Goal: Download file/media: Download file/media

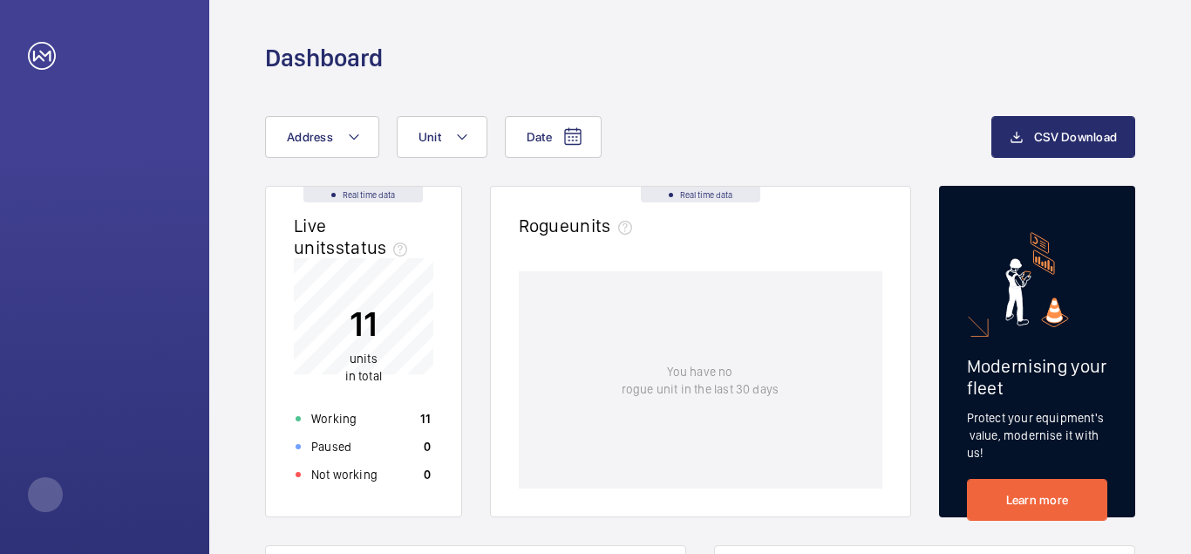
click at [363, 321] on p "11" at bounding box center [363, 324] width 37 height 44
click at [562, 135] on mat-icon at bounding box center [572, 136] width 21 height 21
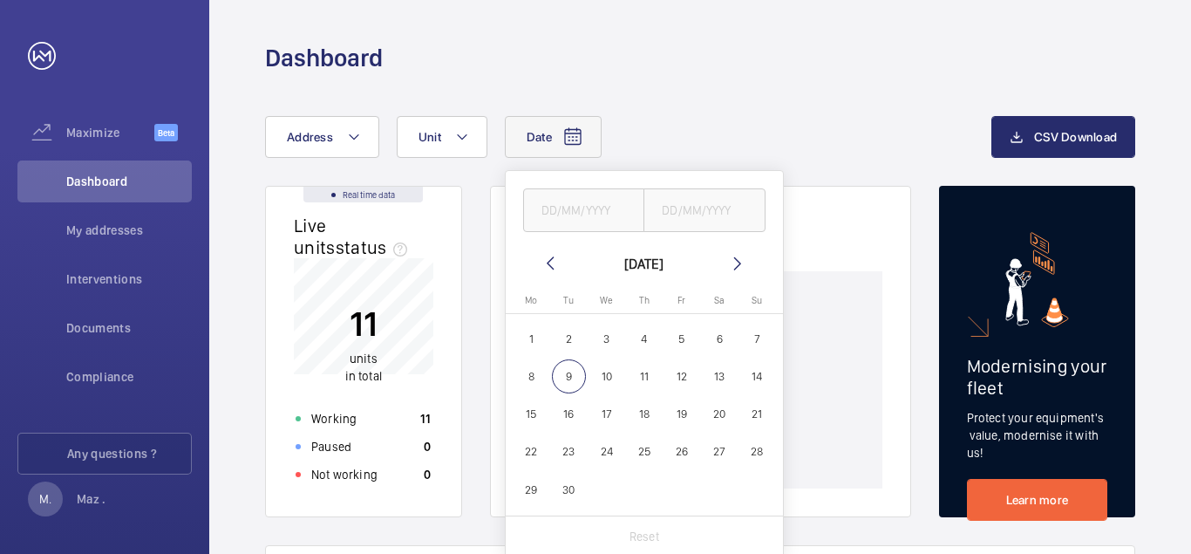
click at [548, 258] on mat-icon at bounding box center [550, 263] width 21 height 21
click at [102, 330] on span "Documents" at bounding box center [129, 327] width 126 height 17
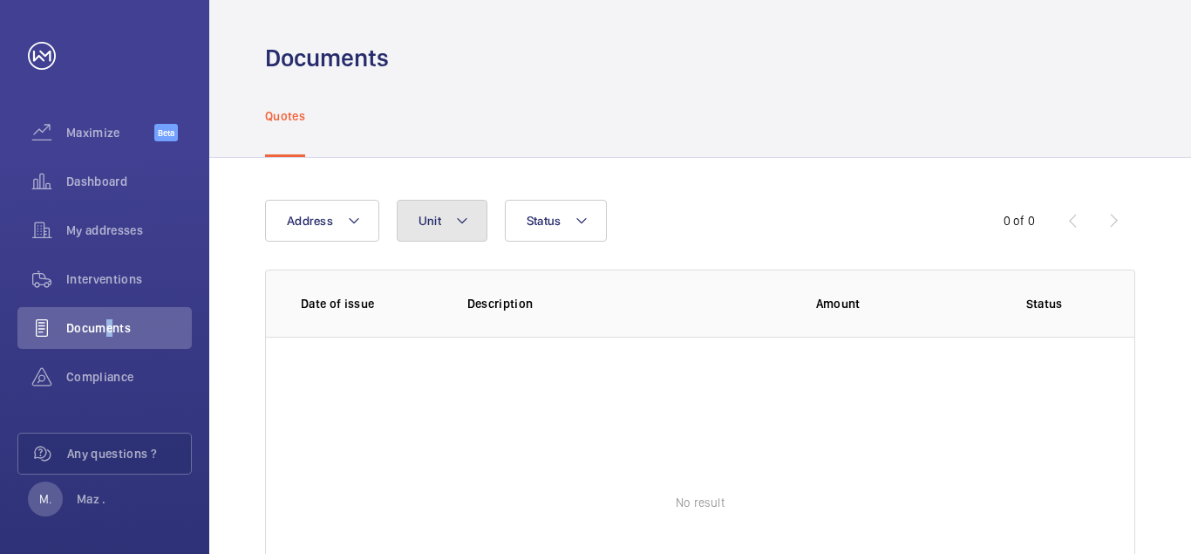
click at [438, 221] on span "Unit" at bounding box center [430, 221] width 23 height 14
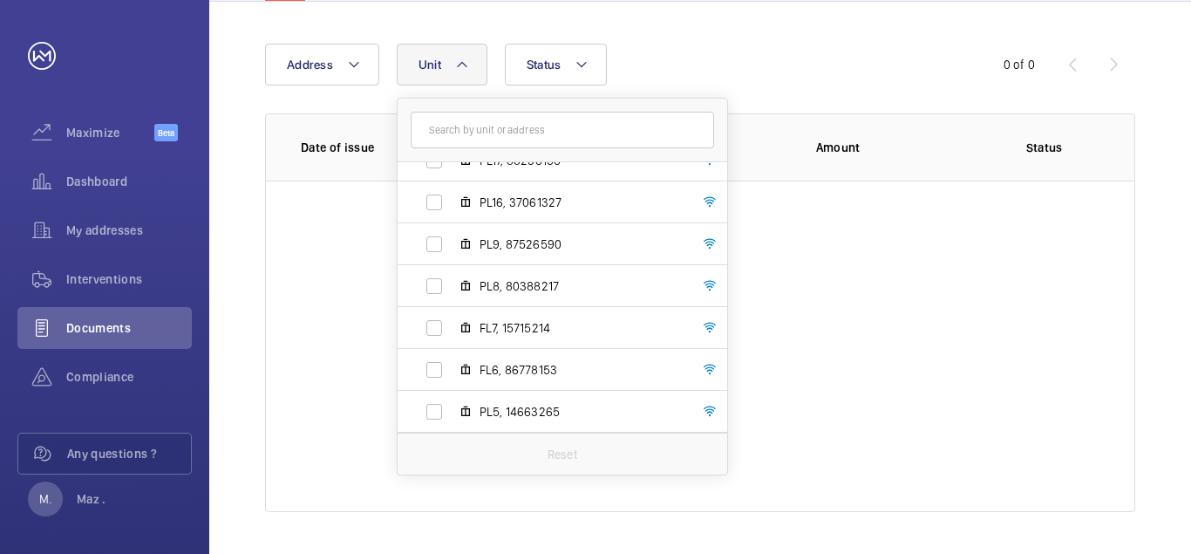
scroll to position [232, 0]
click at [431, 409] on label "PL4, 46104862" at bounding box center [549, 412] width 302 height 42
click at [431, 409] on input "PL4, 46104862" at bounding box center [434, 411] width 35 height 35
checkbox input "true"
click at [433, 371] on label "PL5, 14663265" at bounding box center [549, 370] width 302 height 42
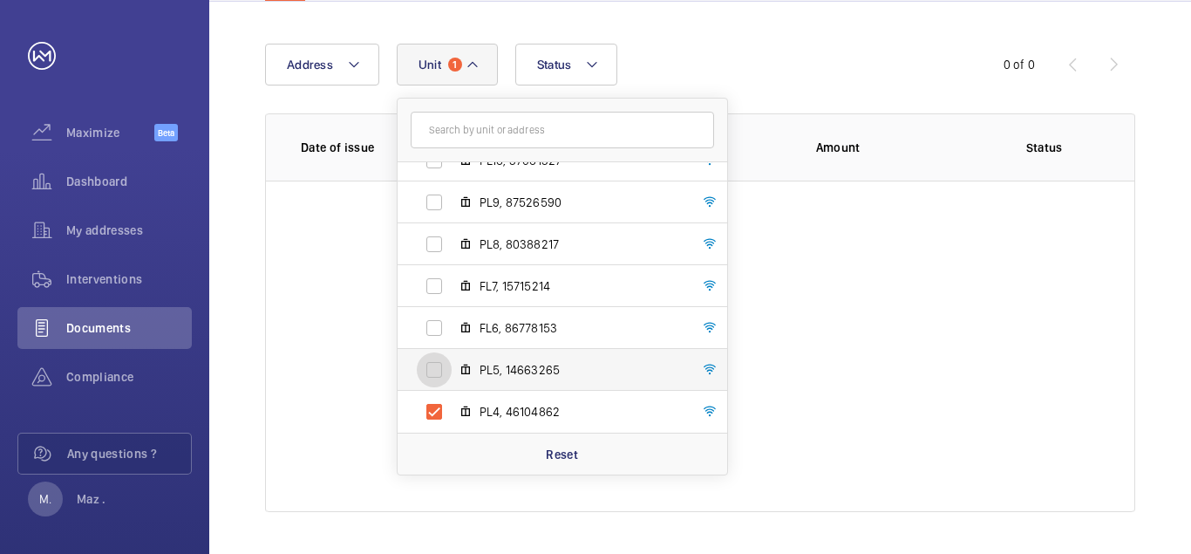
click at [433, 371] on input "PL5, 14663265" at bounding box center [434, 369] width 35 height 35
checkbox input "true"
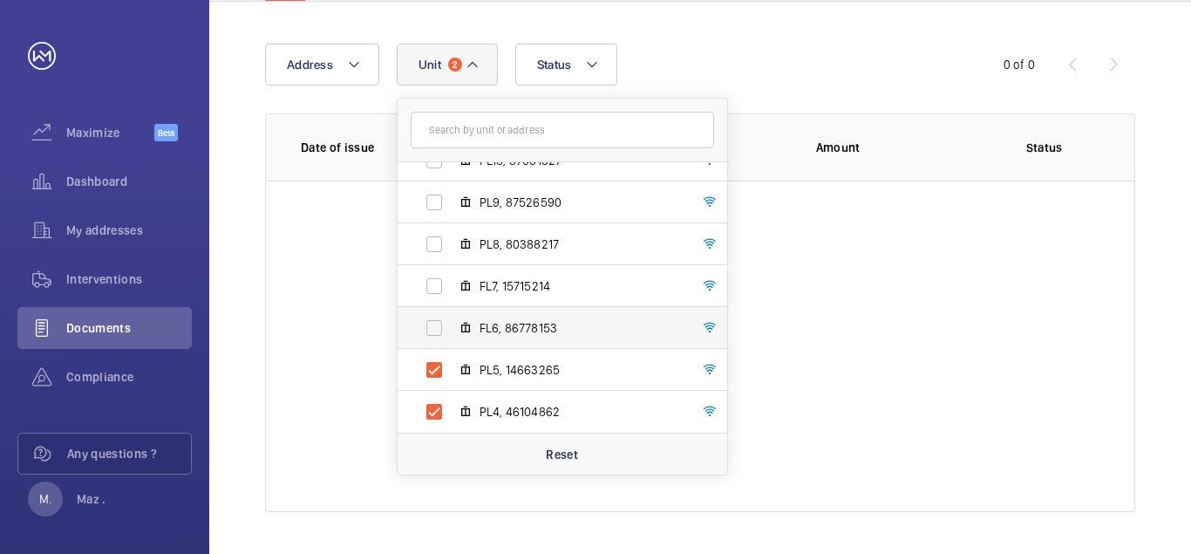
click at [434, 319] on label "FL6, 86778153" at bounding box center [549, 328] width 302 height 42
click at [434, 319] on input "FL6, 86778153" at bounding box center [434, 327] width 35 height 35
checkbox input "true"
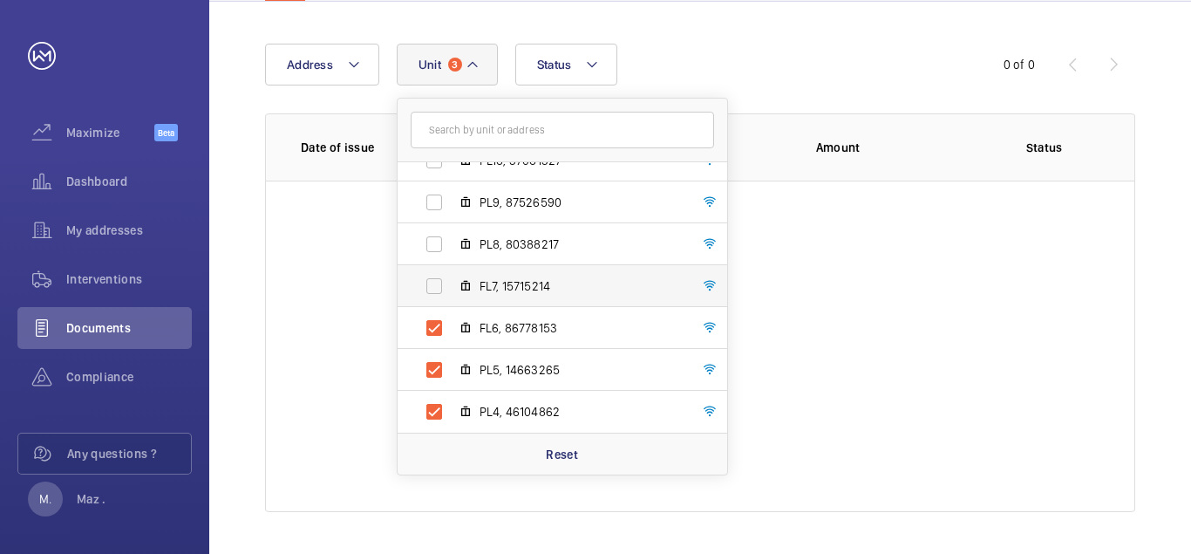
click at [431, 283] on label "FL7, 15715214" at bounding box center [549, 286] width 302 height 42
click at [431, 283] on input "FL7, 15715214" at bounding box center [434, 286] width 35 height 35
checkbox input "true"
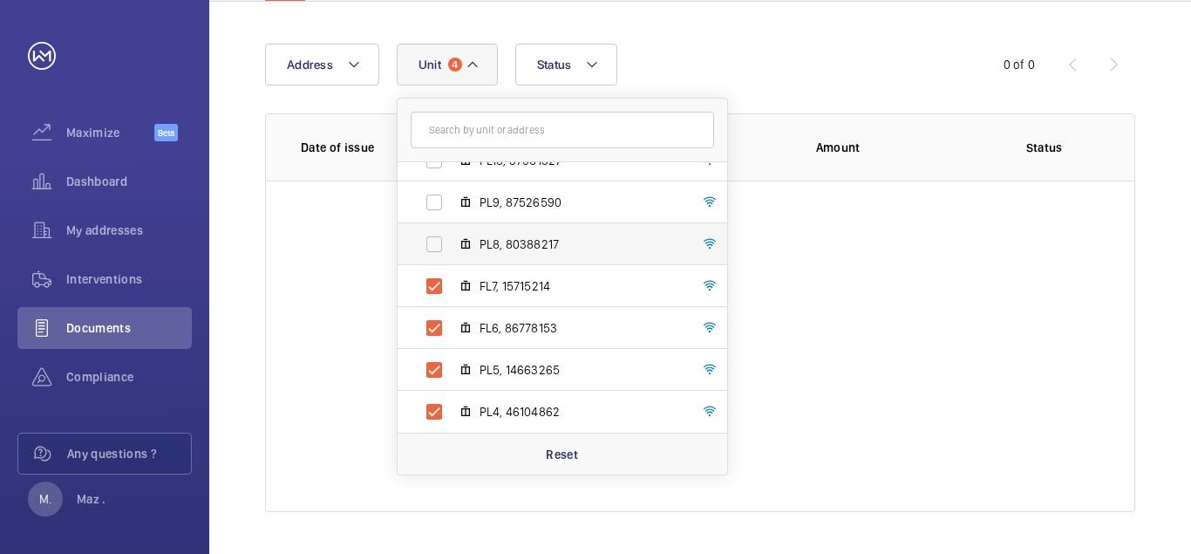
click at [435, 235] on label "PL8, 80388217" at bounding box center [549, 244] width 302 height 42
click at [435, 235] on input "PL8, 80388217" at bounding box center [434, 244] width 35 height 35
checkbox input "true"
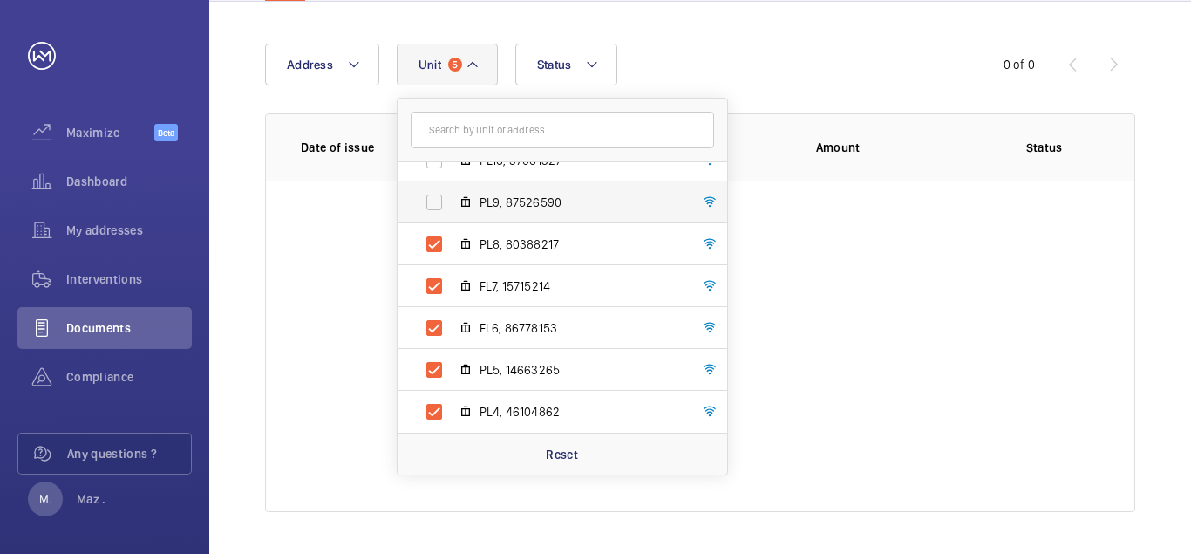
click at [441, 201] on label "PL9, 87526590" at bounding box center [549, 202] width 302 height 42
click at [441, 201] on input "PL9, 87526590" at bounding box center [434, 202] width 35 height 35
checkbox input "true"
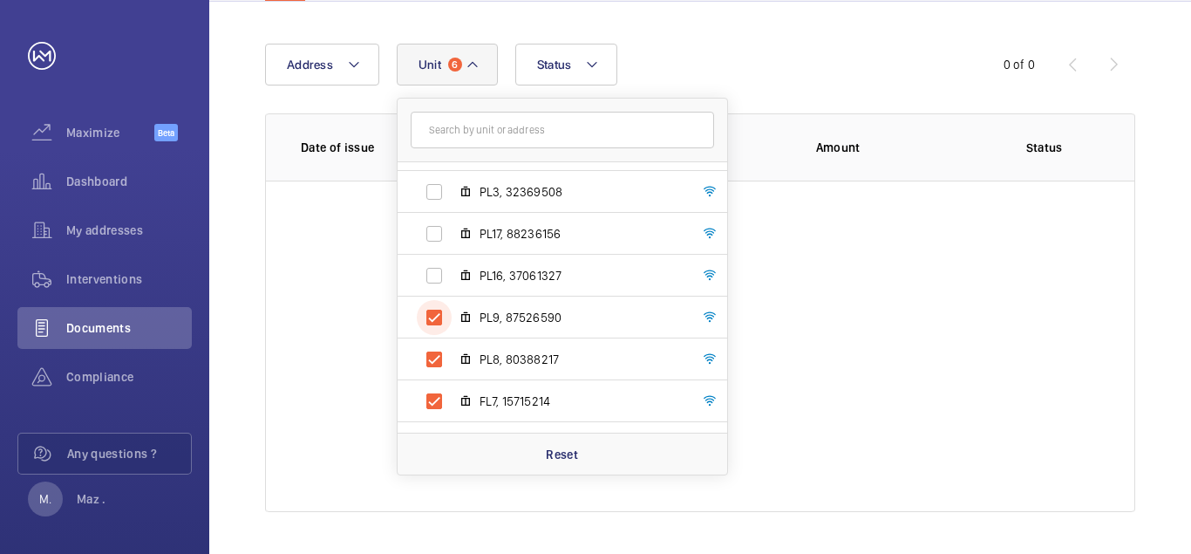
scroll to position [113, 0]
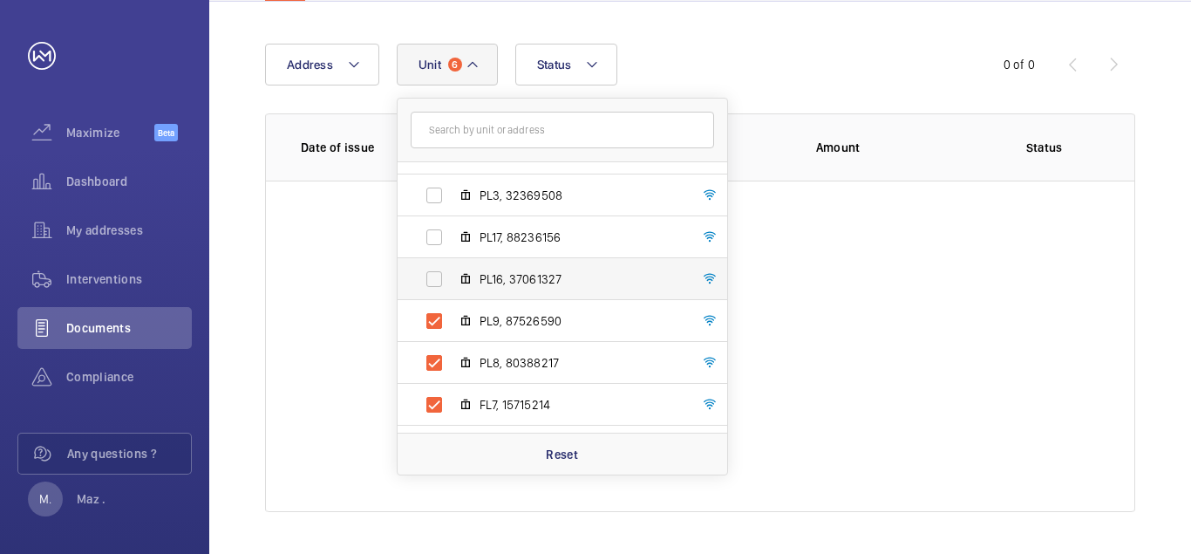
click at [429, 273] on label "PL16, 37061327" at bounding box center [549, 279] width 302 height 42
click at [429, 273] on input "PL16, 37061327" at bounding box center [434, 279] width 35 height 35
checkbox input "true"
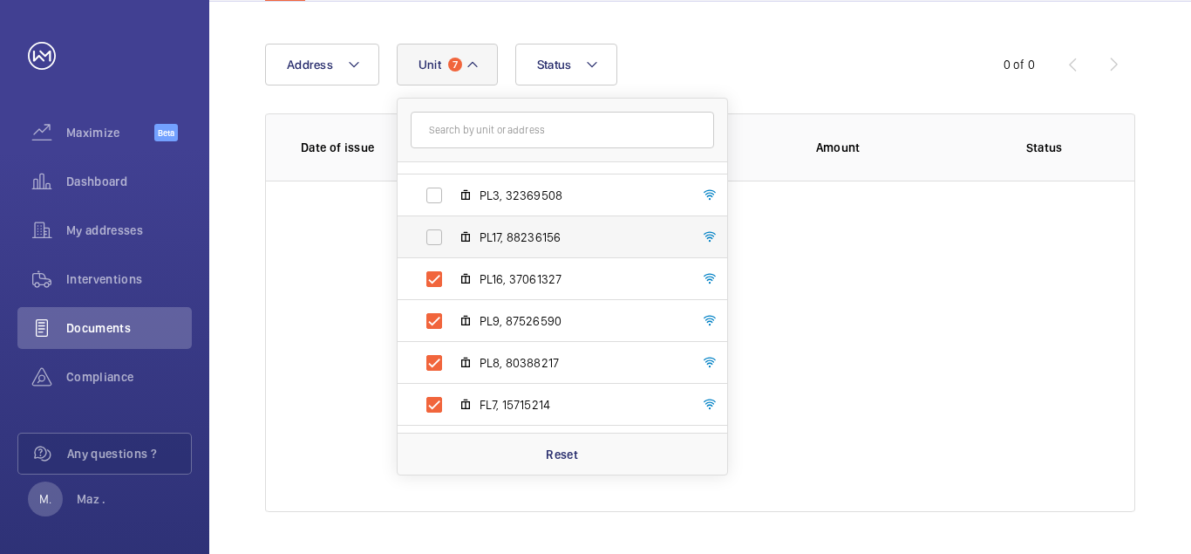
click at [435, 232] on label "PL17, 88236156" at bounding box center [549, 237] width 302 height 42
click at [435, 232] on input "PL17, 88236156" at bounding box center [434, 237] width 35 height 35
checkbox input "true"
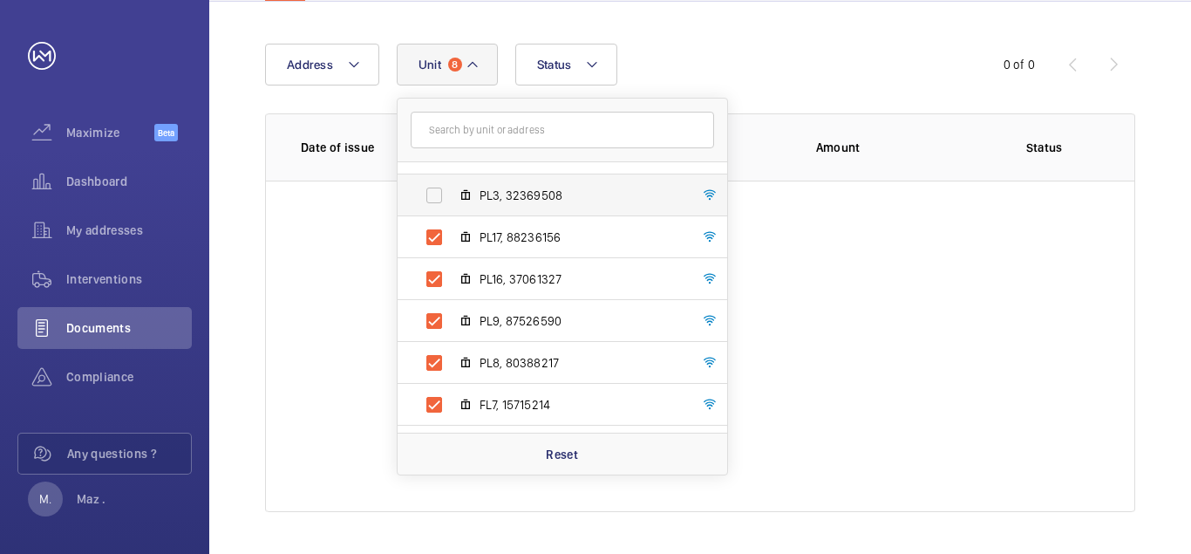
click at [433, 196] on label "PL3, 32369508" at bounding box center [549, 195] width 302 height 42
click at [433, 196] on input "PL3, 32369508" at bounding box center [434, 195] width 35 height 35
checkbox input "true"
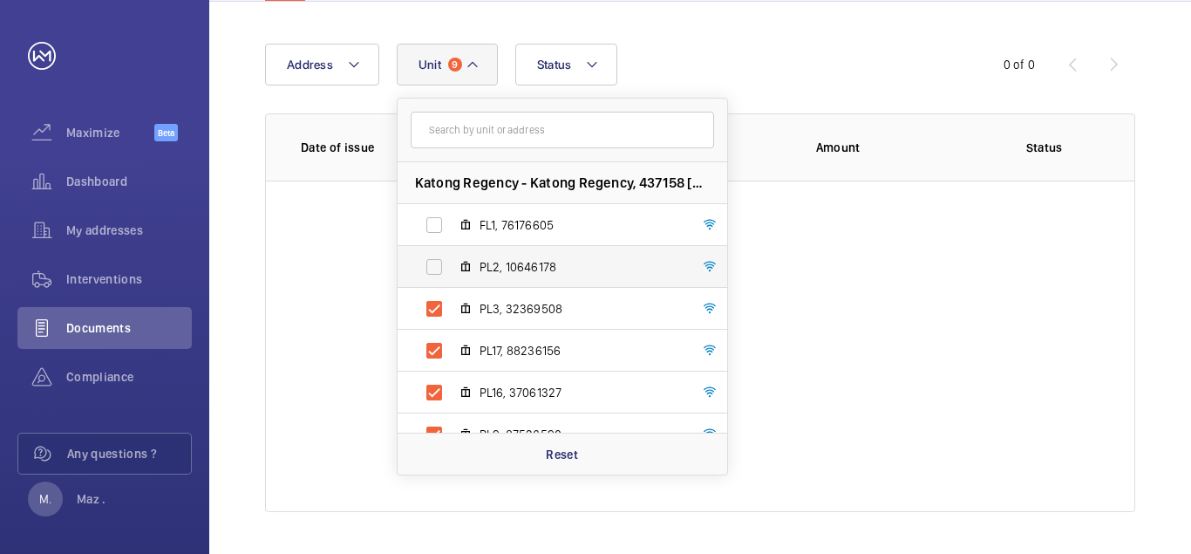
click at [425, 257] on label "PL2, 10646178" at bounding box center [549, 267] width 302 height 42
click at [425, 257] on input "PL2, 10646178" at bounding box center [434, 266] width 35 height 35
checkbox input "true"
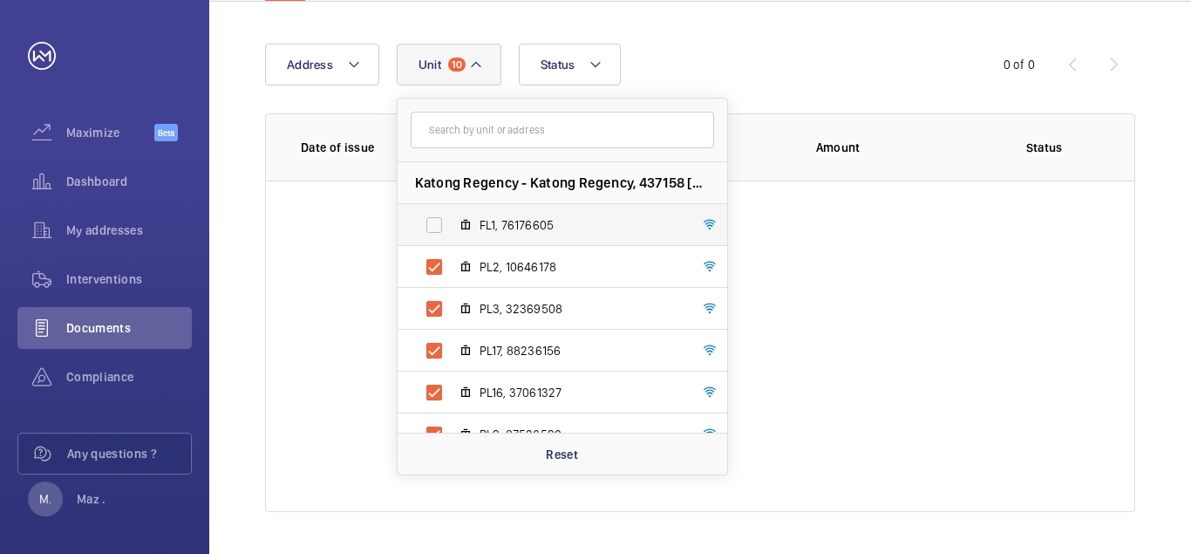
click at [433, 214] on label "FL1, 76176605" at bounding box center [549, 225] width 302 height 42
click at [433, 214] on input "FL1, 76176605" at bounding box center [434, 225] width 35 height 35
drag, startPoint x: 432, startPoint y: 212, endPoint x: 435, endPoint y: 228, distance: 16.8
click at [435, 225] on label "FL1, 76176605" at bounding box center [549, 225] width 302 height 42
click at [435, 223] on label "FL1, 76176605" at bounding box center [549, 225] width 302 height 42
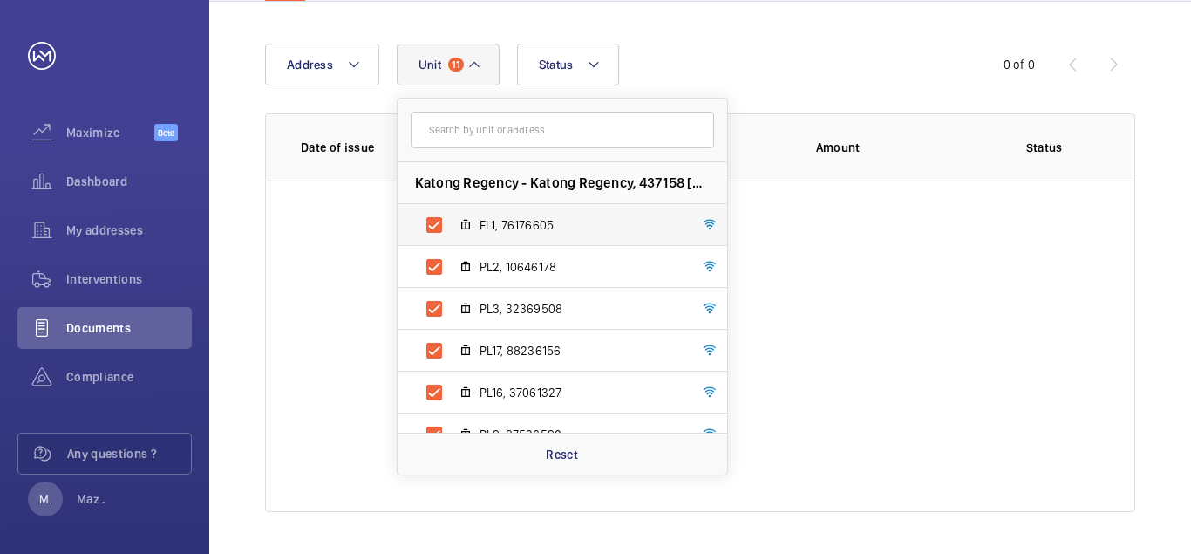
click at [435, 223] on input "FL1, 76176605" at bounding box center [434, 225] width 35 height 35
checkbox input "false"
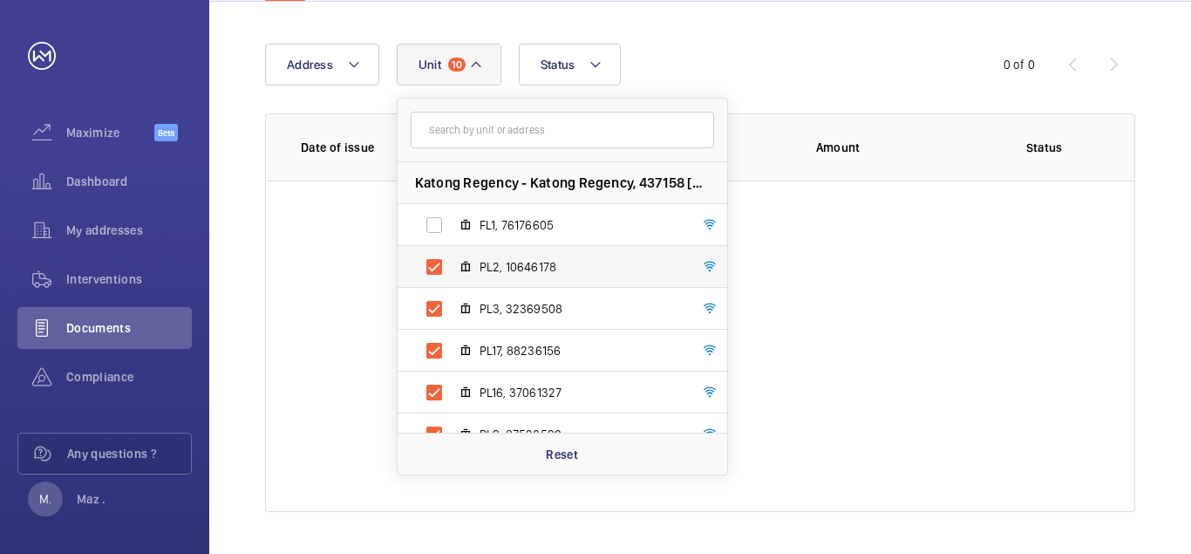
click at [431, 268] on label "PL2, 10646178" at bounding box center [549, 267] width 302 height 42
click at [431, 268] on input "PL2, 10646178" at bounding box center [434, 266] width 35 height 35
checkbox input "false"
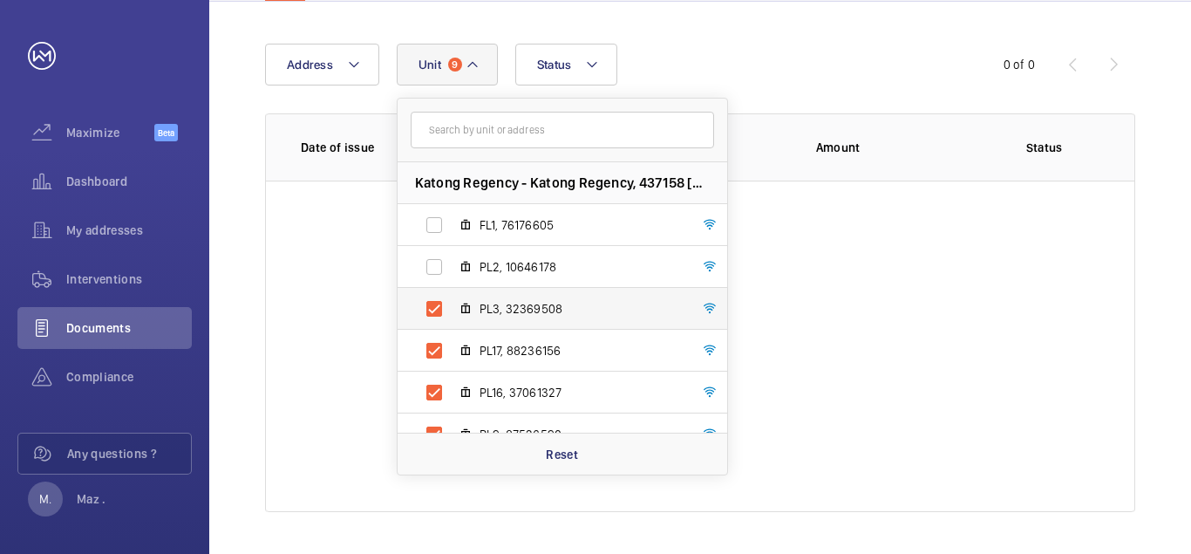
click at [439, 314] on label "PL3, 32369508" at bounding box center [549, 309] width 302 height 42
click at [439, 314] on input "PL3, 32369508" at bounding box center [434, 308] width 35 height 35
checkbox input "false"
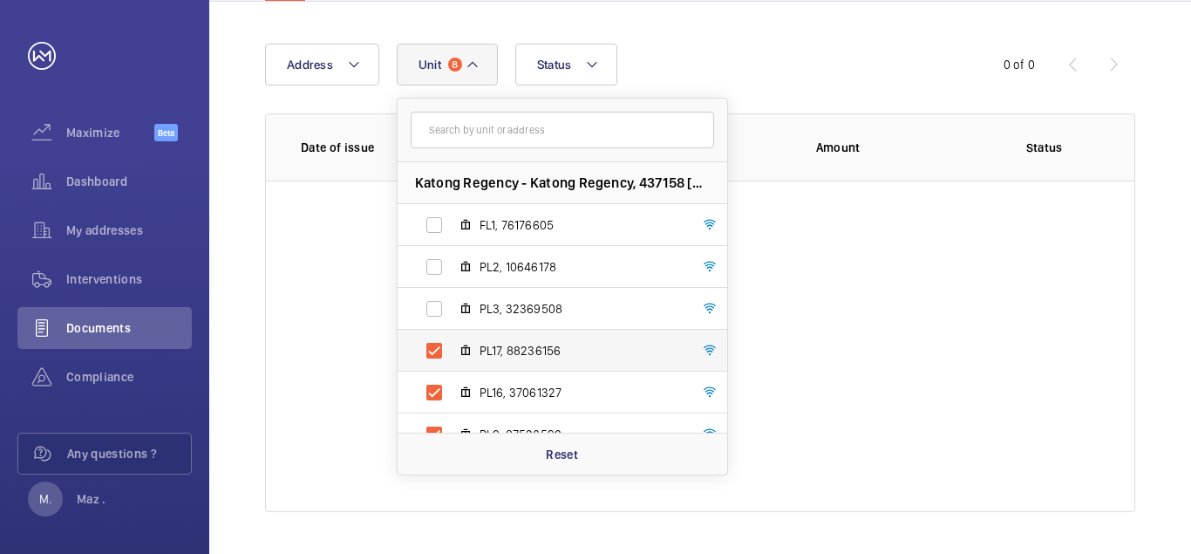
click at [438, 348] on label "PL17, 88236156" at bounding box center [549, 351] width 302 height 42
click at [438, 348] on input "PL17, 88236156" at bounding box center [434, 350] width 35 height 35
checkbox input "false"
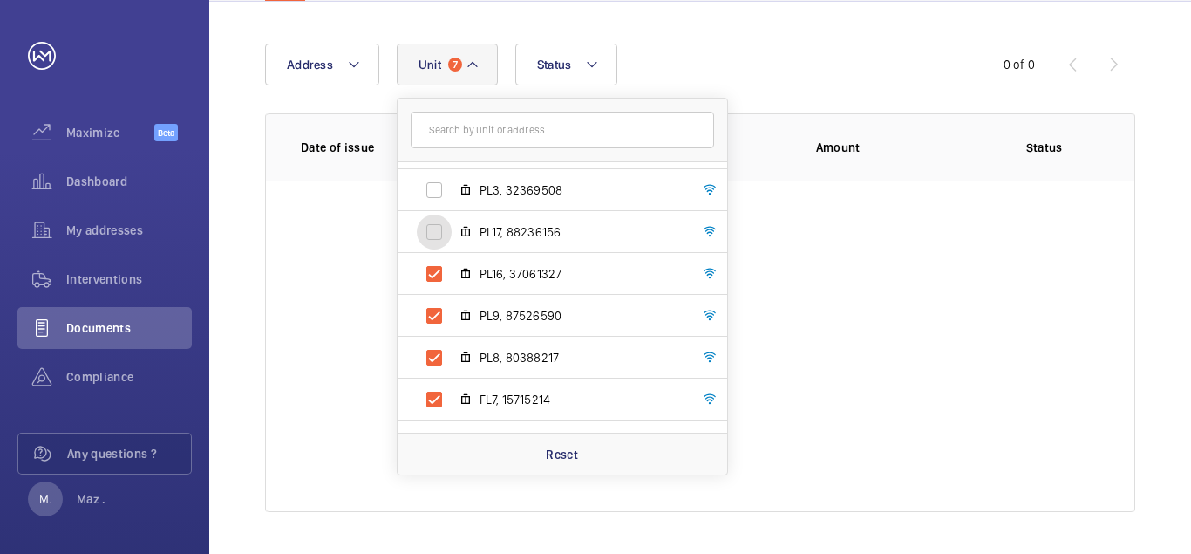
scroll to position [142, 0]
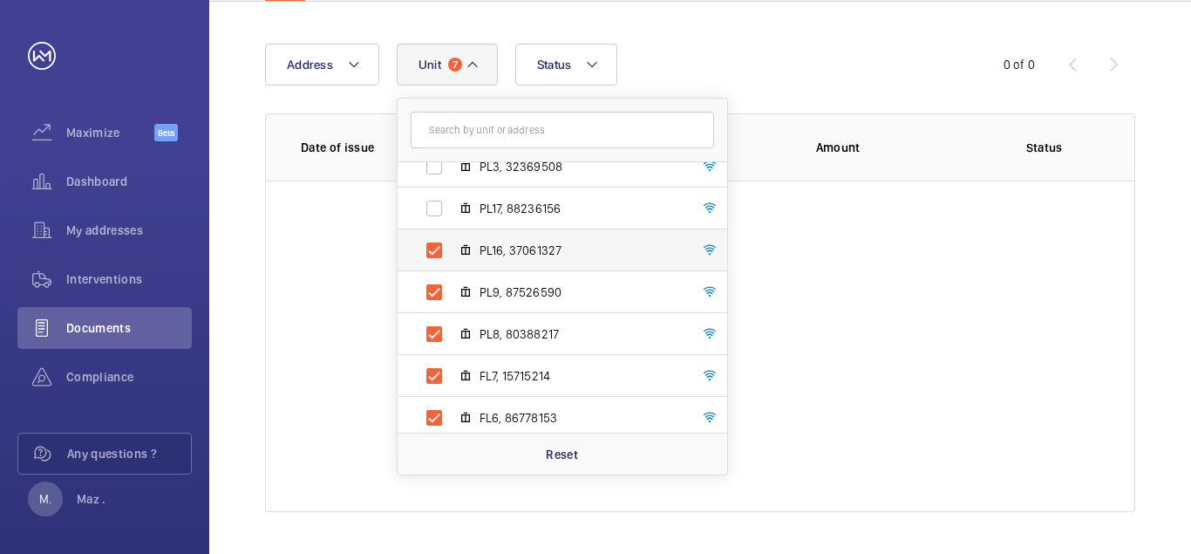
click at [432, 247] on label "PL16, 37061327" at bounding box center [549, 250] width 302 height 42
click at [432, 247] on input "PL16, 37061327" at bounding box center [434, 250] width 35 height 35
checkbox input "false"
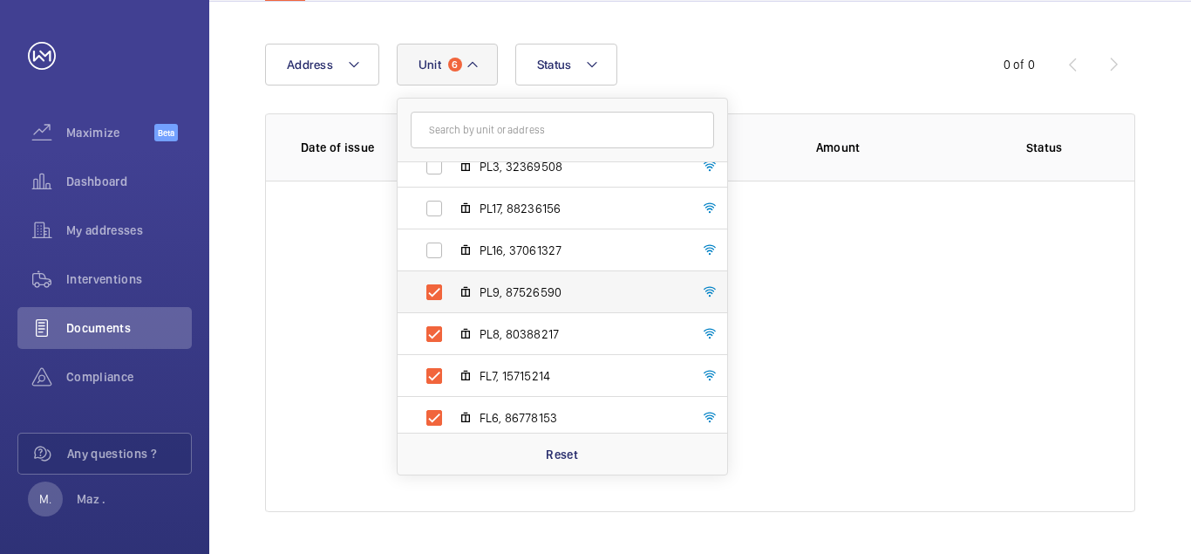
click at [432, 293] on label "PL9, 87526590" at bounding box center [549, 292] width 302 height 42
click at [432, 293] on input "PL9, 87526590" at bounding box center [434, 292] width 35 height 35
checkbox input "false"
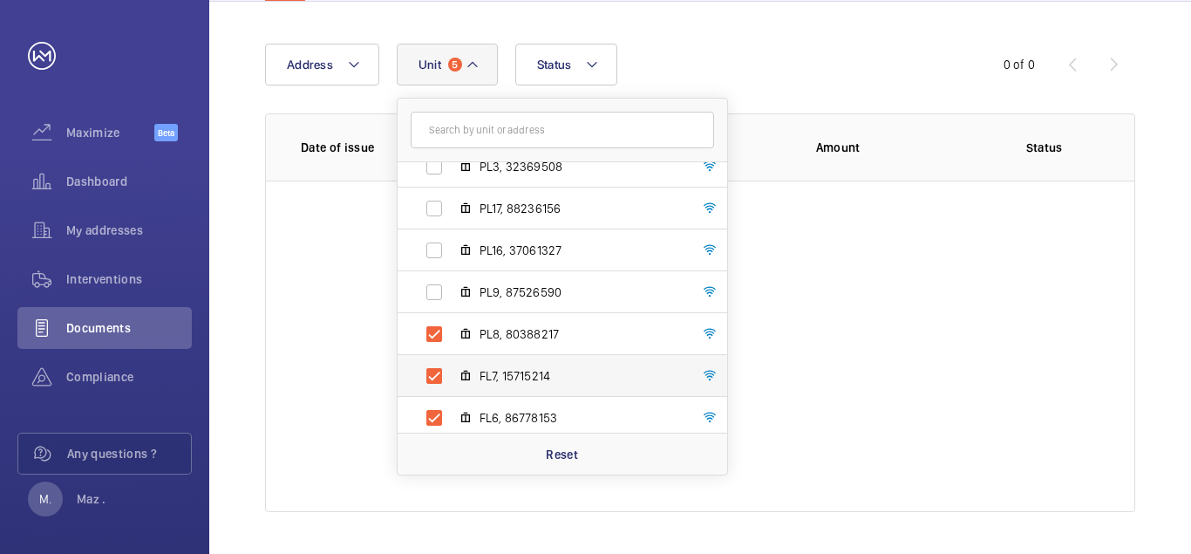
drag, startPoint x: 434, startPoint y: 334, endPoint x: 437, endPoint y: 357, distance: 22.8
click at [434, 337] on label "PL8, 80388217" at bounding box center [549, 334] width 302 height 42
click at [439, 373] on label "FL7, 15715214" at bounding box center [549, 376] width 302 height 42
click at [439, 373] on input "FL7, 15715214" at bounding box center [434, 375] width 35 height 35
checkbox input "false"
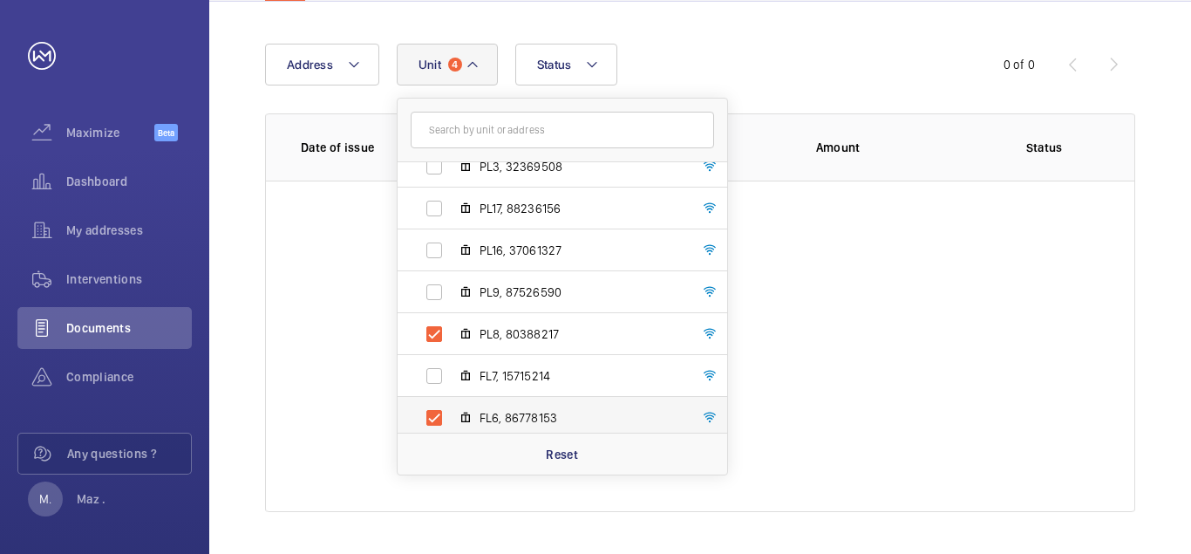
drag, startPoint x: 434, startPoint y: 413, endPoint x: 441, endPoint y: 344, distance: 69.2
click at [434, 412] on label "FL6, 86778153" at bounding box center [549, 418] width 302 height 42
click at [434, 412] on input "FL6, 86778153" at bounding box center [434, 417] width 35 height 35
checkbox input "false"
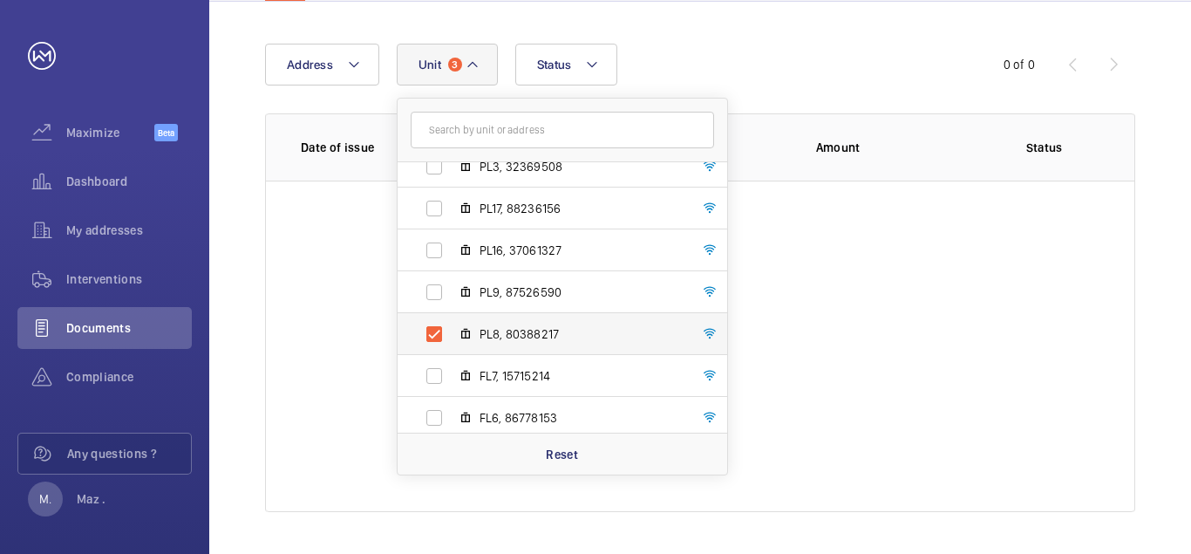
click at [441, 330] on label "PL8, 80388217" at bounding box center [549, 334] width 302 height 42
click at [441, 330] on input "PL8, 80388217" at bounding box center [434, 334] width 35 height 35
checkbox input "false"
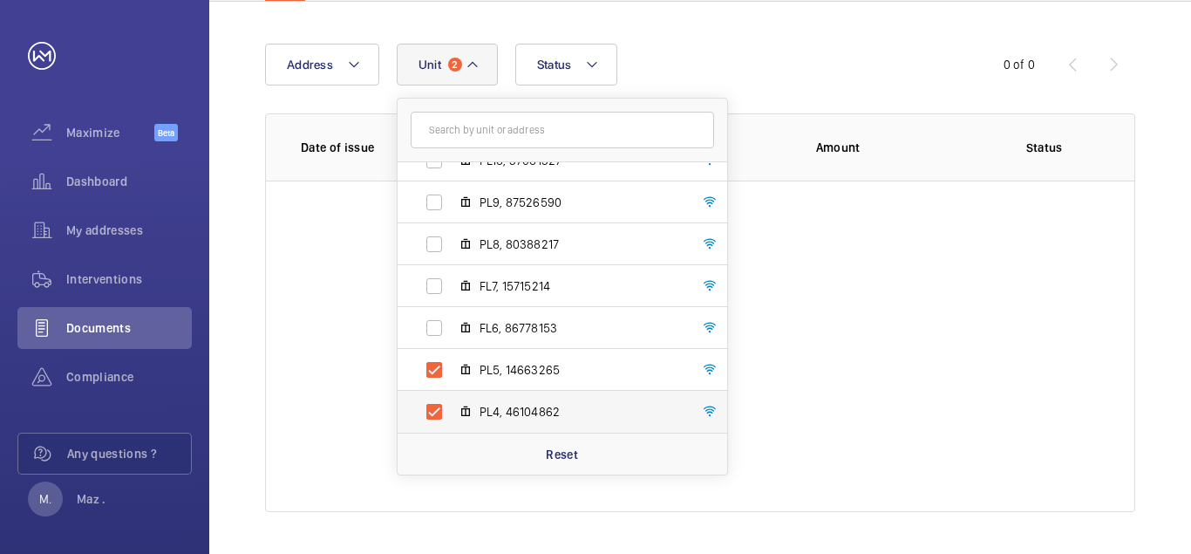
drag, startPoint x: 433, startPoint y: 359, endPoint x: 438, endPoint y: 398, distance: 38.6
click at [437, 373] on label "PL5, 14663265" at bounding box center [549, 370] width 302 height 42
click at [432, 407] on label "PL4, 46104862" at bounding box center [549, 412] width 302 height 42
click at [432, 407] on input "PL4, 46104862" at bounding box center [434, 411] width 35 height 35
checkbox input "false"
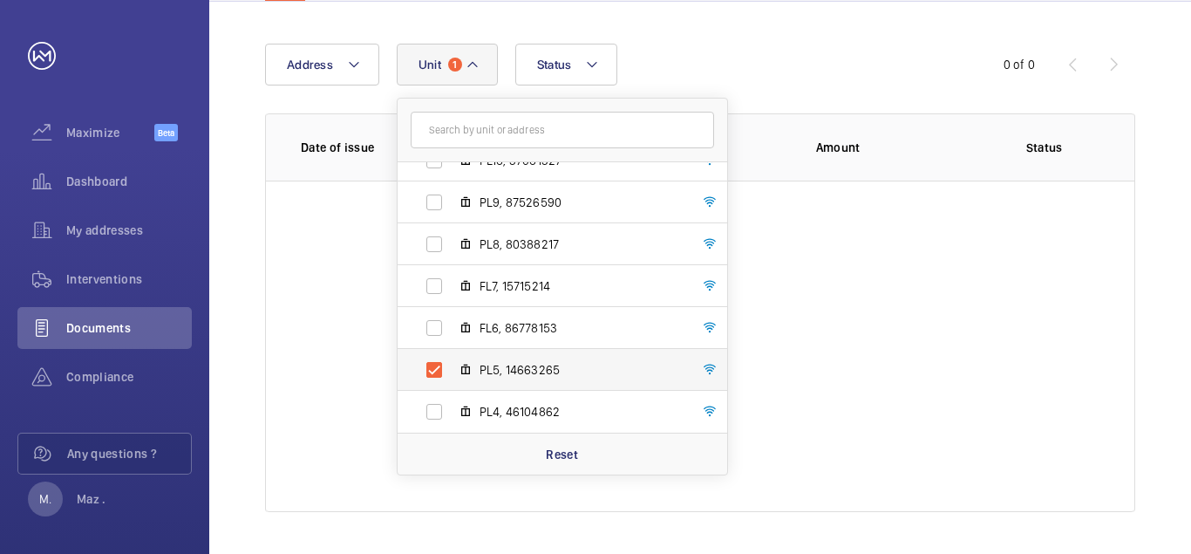
click at [440, 373] on label "PL5, 14663265" at bounding box center [549, 370] width 302 height 42
click at [440, 373] on input "PL5, 14663265" at bounding box center [434, 369] width 35 height 35
checkbox input "false"
drag, startPoint x: 883, startPoint y: 237, endPoint x: 766, endPoint y: 135, distance: 155.8
click at [882, 234] on wm-front-table-empty-state "No result" at bounding box center [700, 345] width 868 height 331
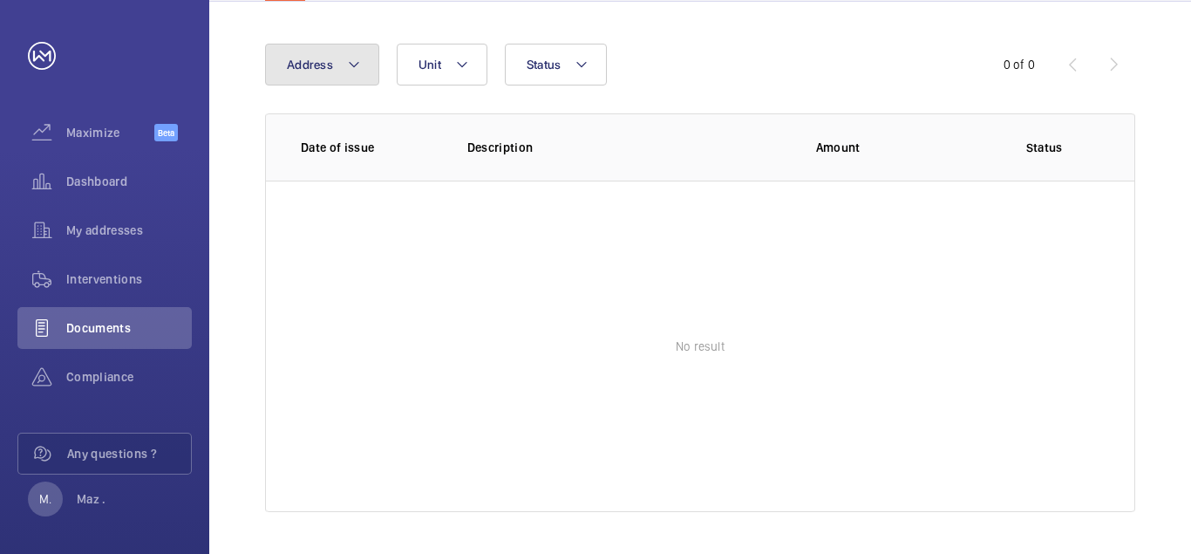
click at [333, 58] on button "Address" at bounding box center [322, 65] width 114 height 42
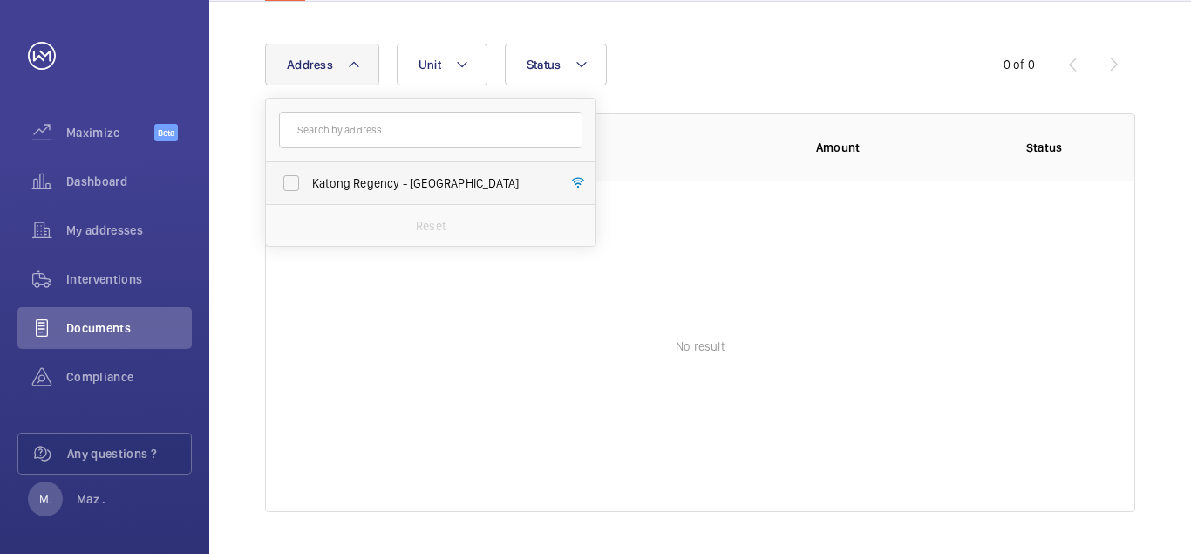
drag, startPoint x: 294, startPoint y: 181, endPoint x: 305, endPoint y: 181, distance: 11.3
click at [296, 181] on label "Katong Regency - [GEOGRAPHIC_DATA]" at bounding box center [417, 183] width 303 height 42
click at [292, 179] on label "Katong Regency - [GEOGRAPHIC_DATA]" at bounding box center [417, 183] width 303 height 42
click at [292, 179] on input "Katong Regency - [GEOGRAPHIC_DATA]" at bounding box center [291, 183] width 35 height 35
click at [407, 182] on span "Katong Regency - [GEOGRAPHIC_DATA]" at bounding box center [432, 182] width 240 height 17
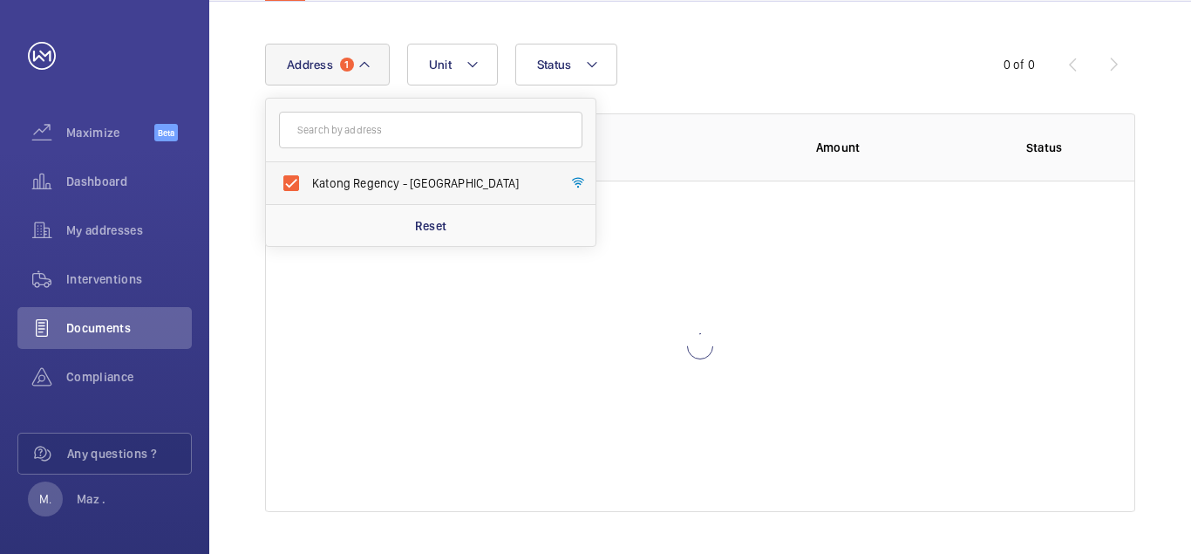
click at [309, 182] on input "Katong Regency - [GEOGRAPHIC_DATA]" at bounding box center [291, 183] width 35 height 35
click at [293, 179] on label "Katong Regency - [GEOGRAPHIC_DATA]" at bounding box center [417, 183] width 303 height 42
click at [293, 179] on input "Katong Regency - [GEOGRAPHIC_DATA]" at bounding box center [291, 183] width 35 height 35
click at [287, 184] on label "Katong Regency - [GEOGRAPHIC_DATA]" at bounding box center [417, 183] width 303 height 42
click at [287, 184] on input "Katong Regency - [GEOGRAPHIC_DATA]" at bounding box center [291, 183] width 35 height 35
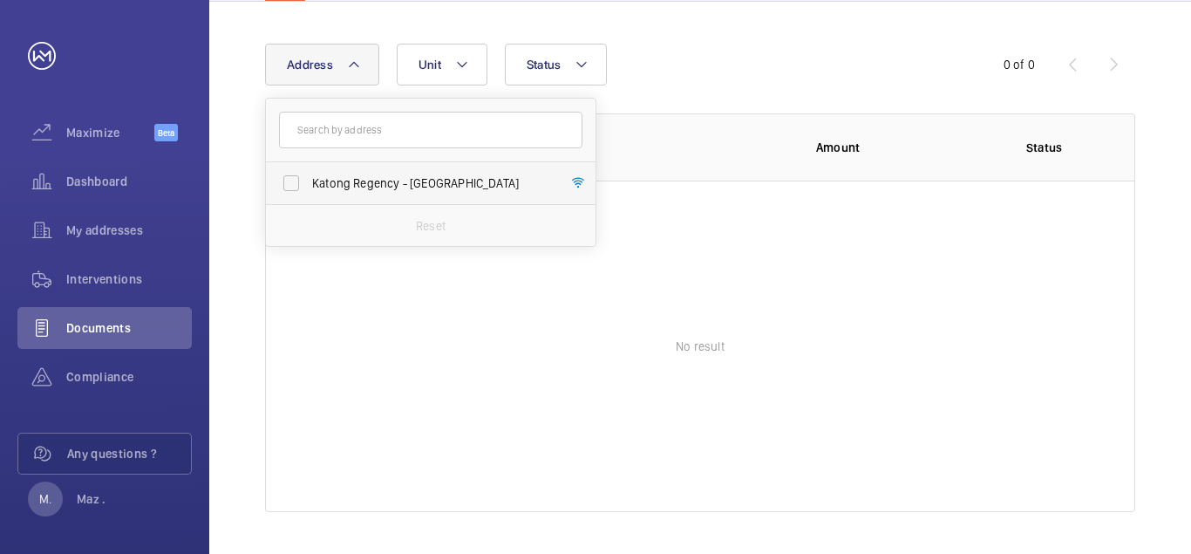
click at [374, 188] on span "Katong Regency - [GEOGRAPHIC_DATA]" at bounding box center [432, 182] width 240 height 17
click at [309, 188] on input "Katong Regency - [GEOGRAPHIC_DATA]" at bounding box center [291, 183] width 35 height 35
click at [289, 180] on label "Katong Regency - [GEOGRAPHIC_DATA]" at bounding box center [417, 183] width 303 height 42
click at [289, 180] on input "Katong Regency - [GEOGRAPHIC_DATA]" at bounding box center [291, 183] width 35 height 35
checkbox input "false"
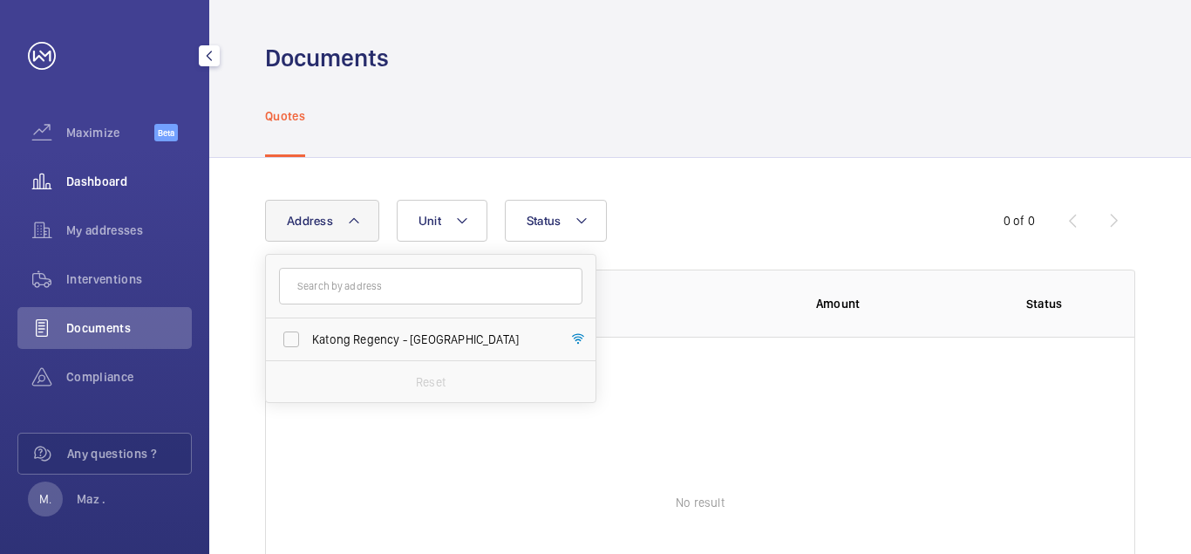
click at [103, 180] on span "Dashboard" at bounding box center [129, 181] width 126 height 17
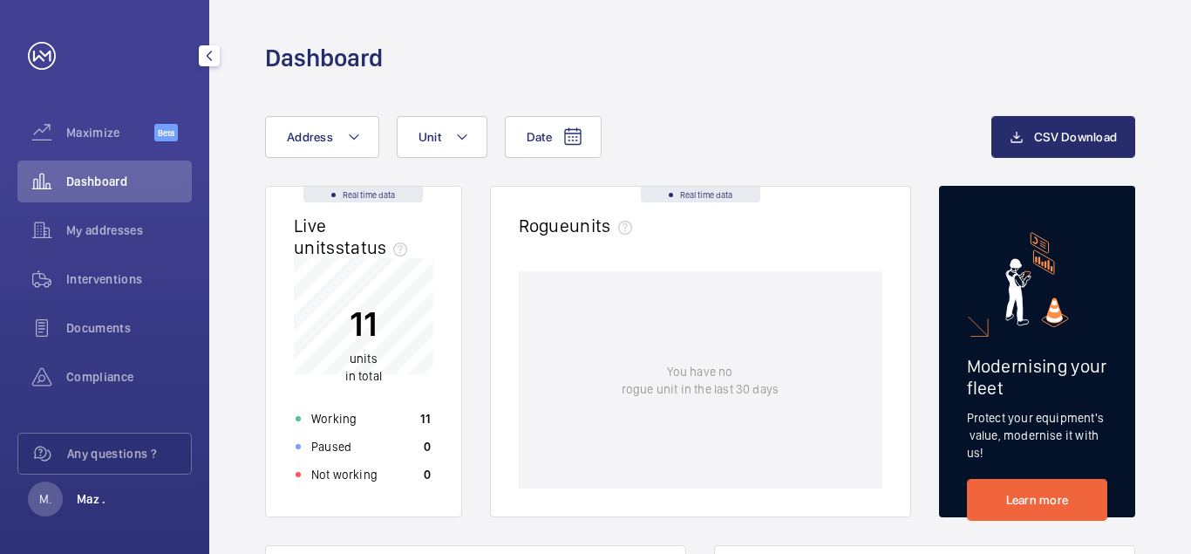
click at [87, 490] on p "Maz ." at bounding box center [92, 498] width 30 height 17
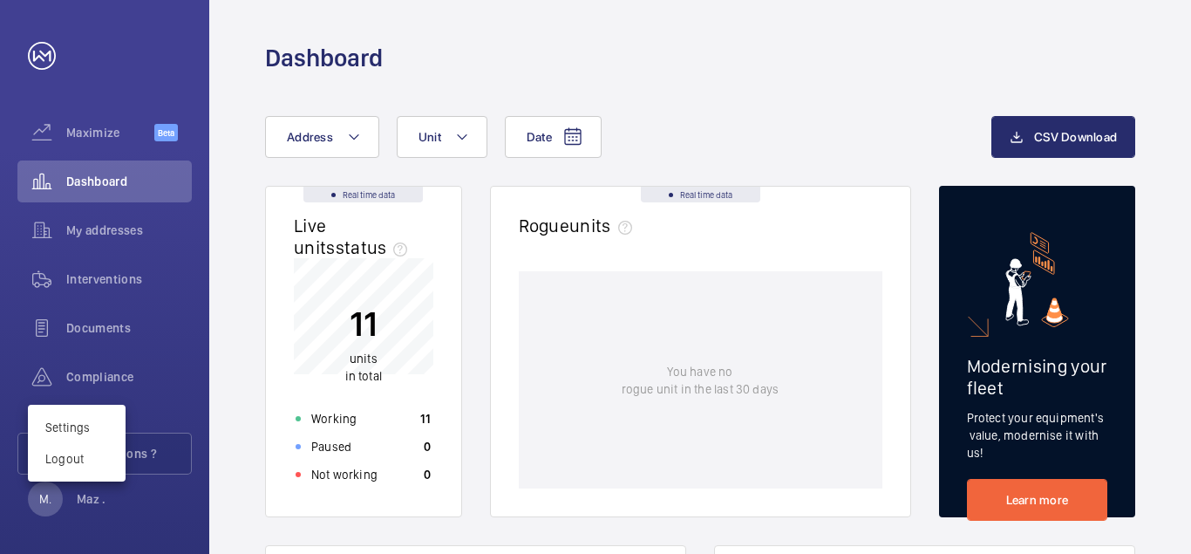
click at [154, 206] on div at bounding box center [595, 277] width 1191 height 554
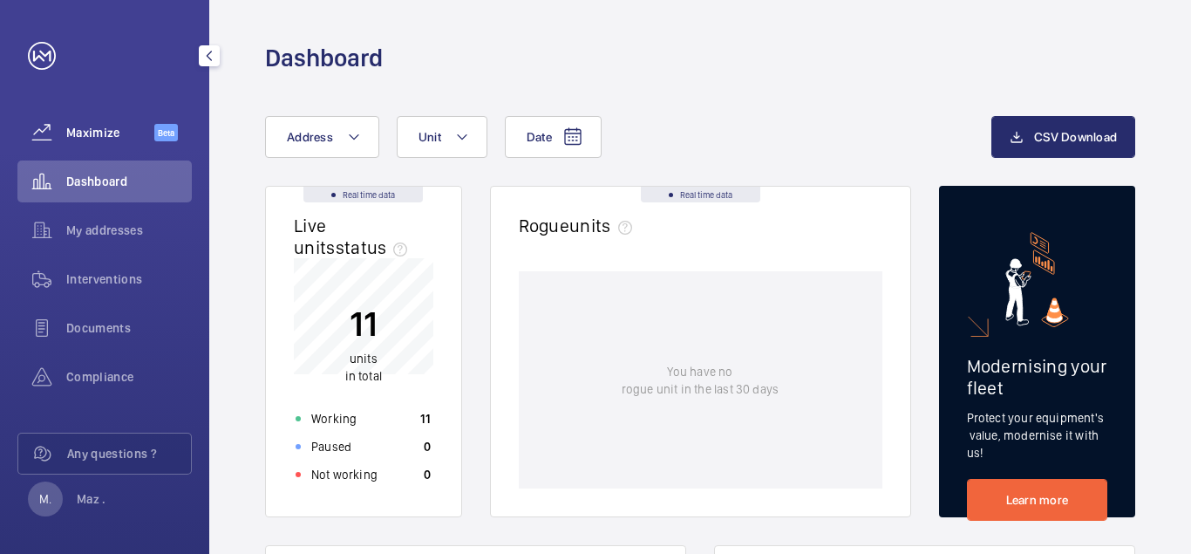
click at [86, 121] on div "Maximize Beta" at bounding box center [104, 133] width 174 height 42
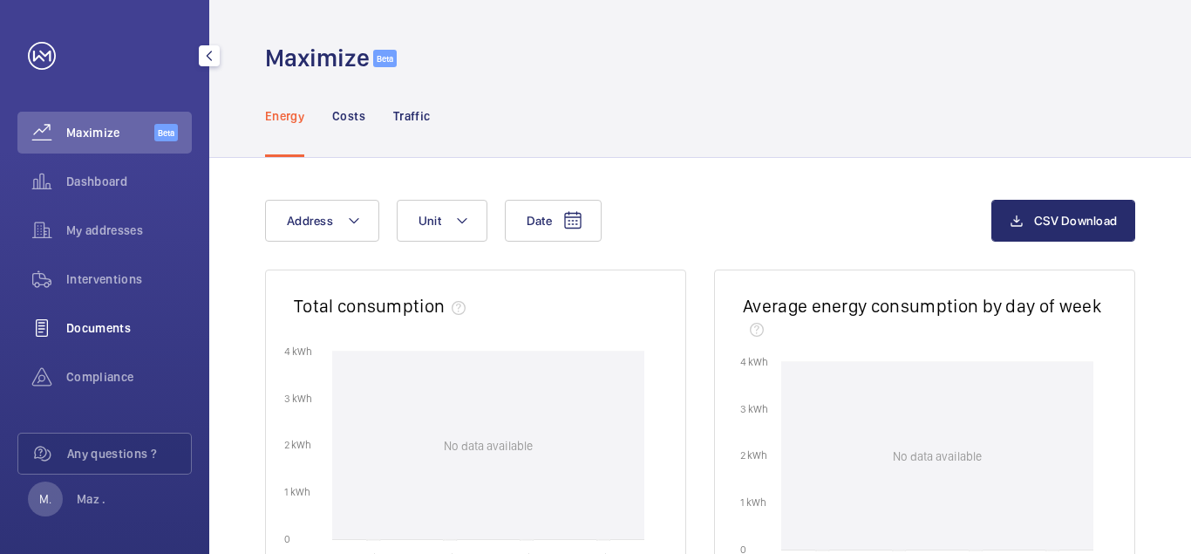
click at [99, 320] on span "Documents" at bounding box center [129, 327] width 126 height 17
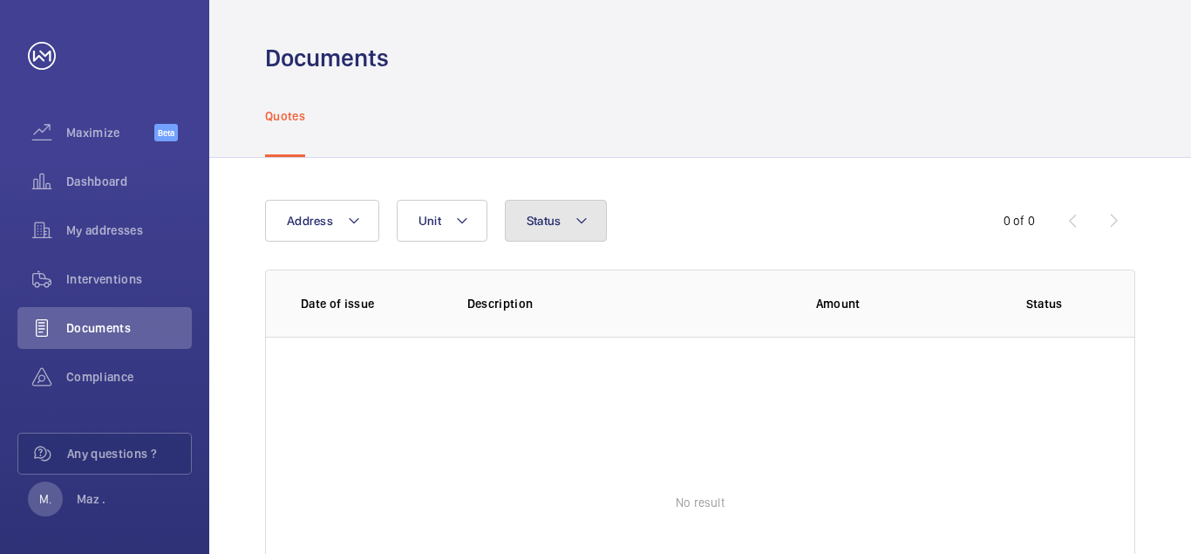
click at [585, 226] on mat-icon at bounding box center [582, 220] width 14 height 21
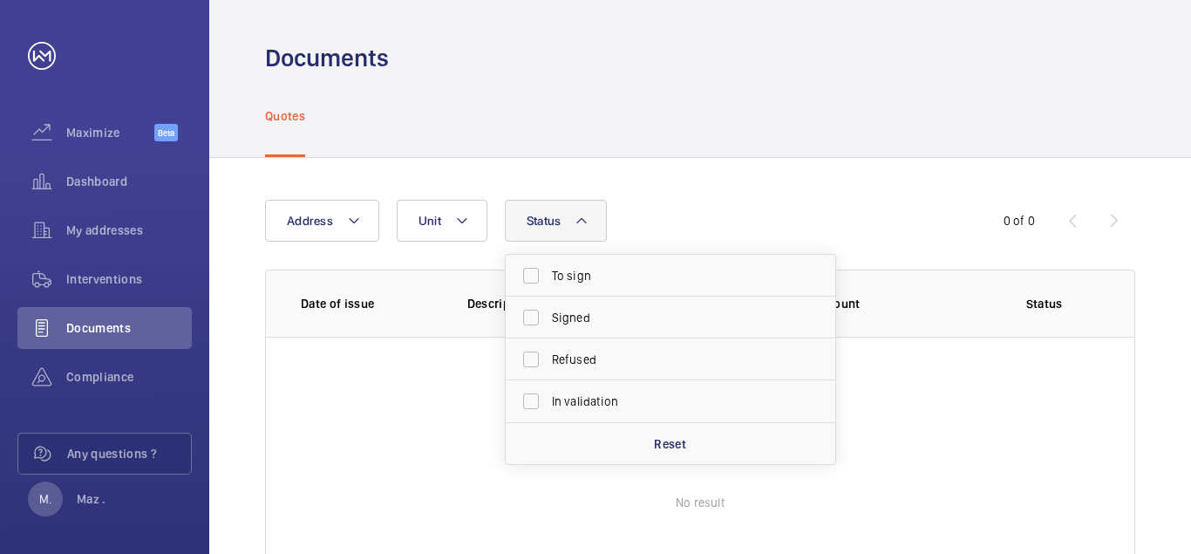
click at [666, 181] on div "Address Unit Status To sign Signed Refused In validation Reset 0 of 0 Date of i…" at bounding box center [700, 434] width 982 height 552
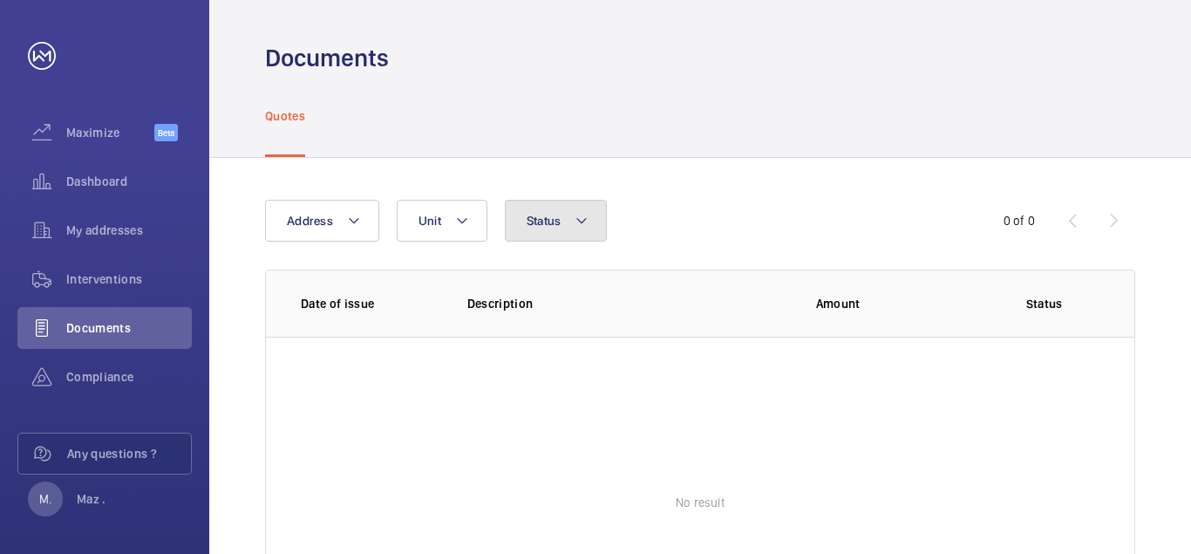
click at [558, 221] on span "Status" at bounding box center [544, 221] width 35 height 14
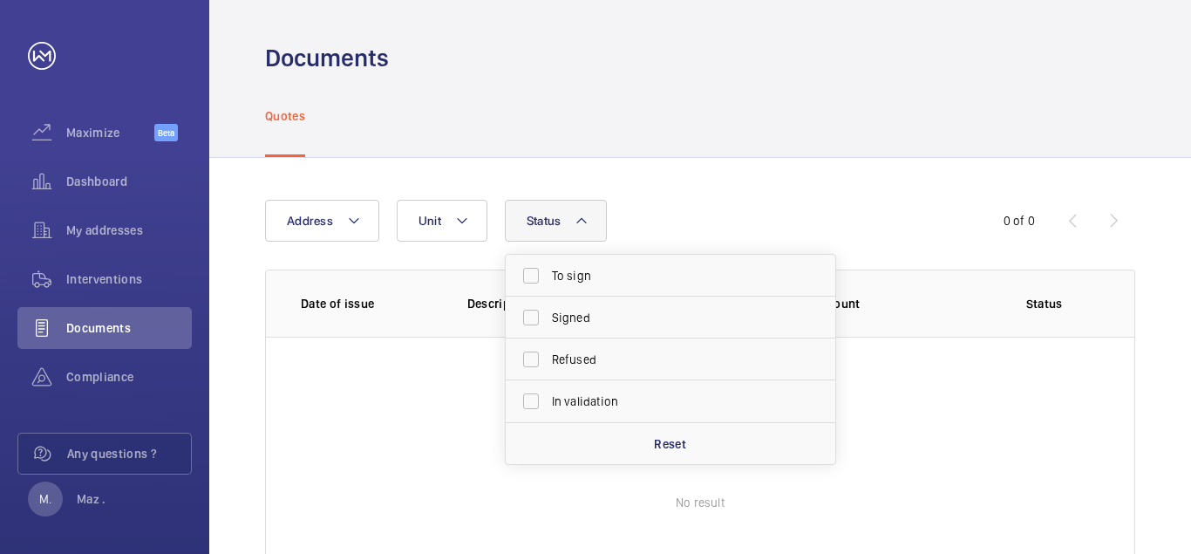
click at [495, 133] on div "Quotes" at bounding box center [700, 115] width 870 height 83
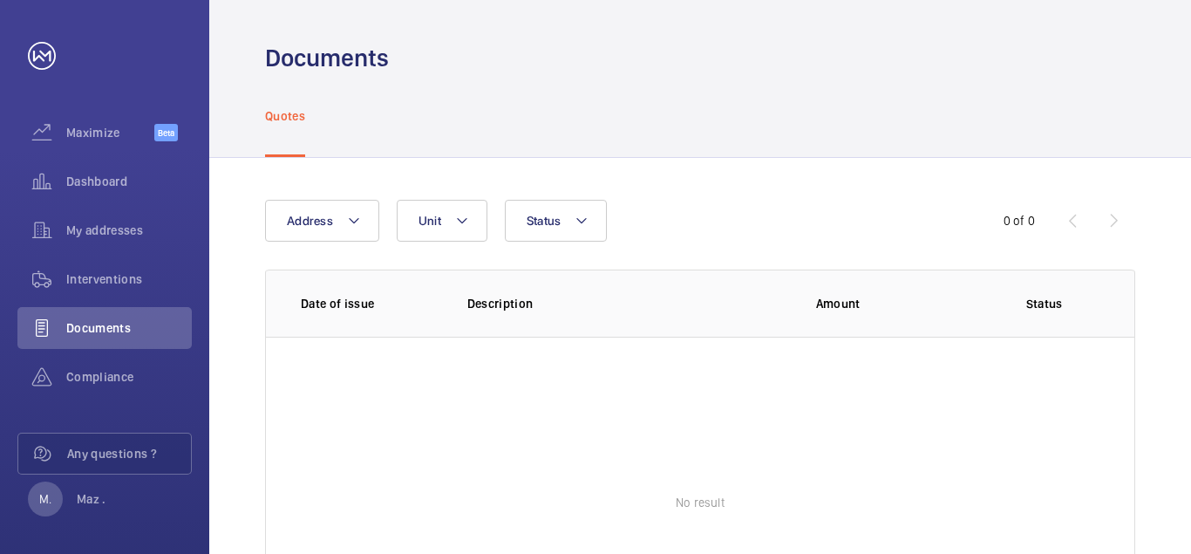
click at [272, 112] on p "Quotes" at bounding box center [285, 115] width 40 height 17
click at [438, 210] on button "Unit" at bounding box center [442, 221] width 91 height 42
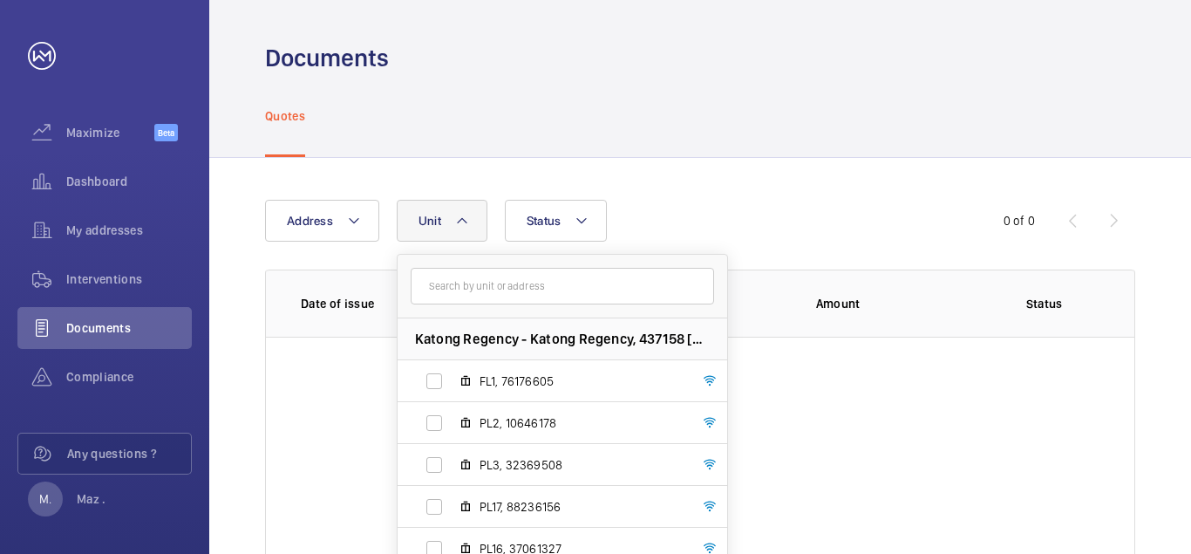
click at [501, 324] on li "Katong Regency - Katong Regency, 437158 [GEOGRAPHIC_DATA]" at bounding box center [563, 339] width 330 height 42
click at [507, 379] on span "FL1, 76176605" at bounding box center [581, 380] width 202 height 17
click at [452, 379] on input "FL1, 76176605" at bounding box center [434, 381] width 35 height 35
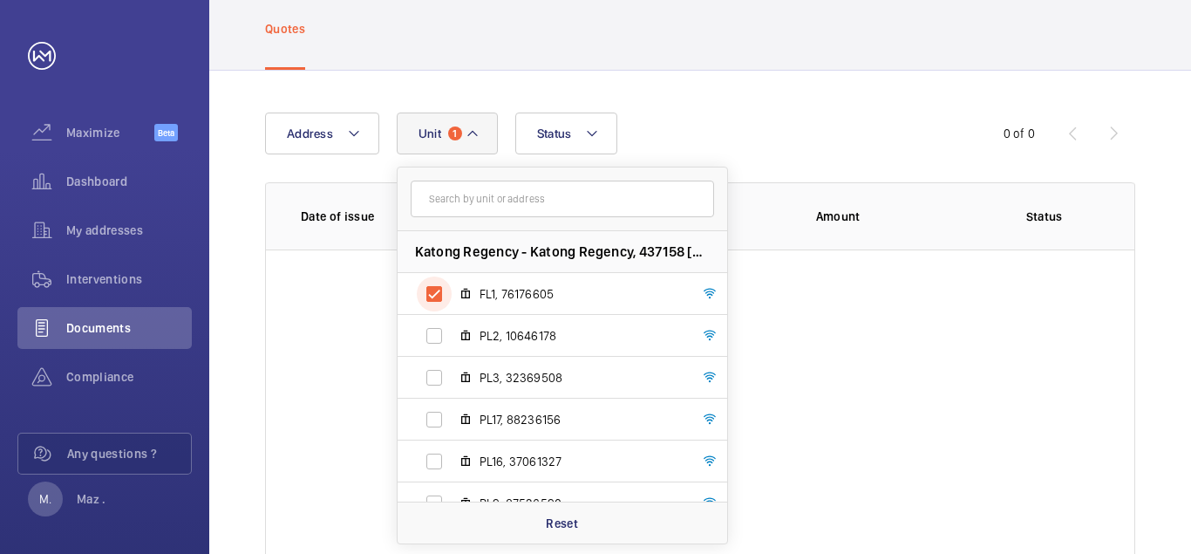
scroll to position [156, 0]
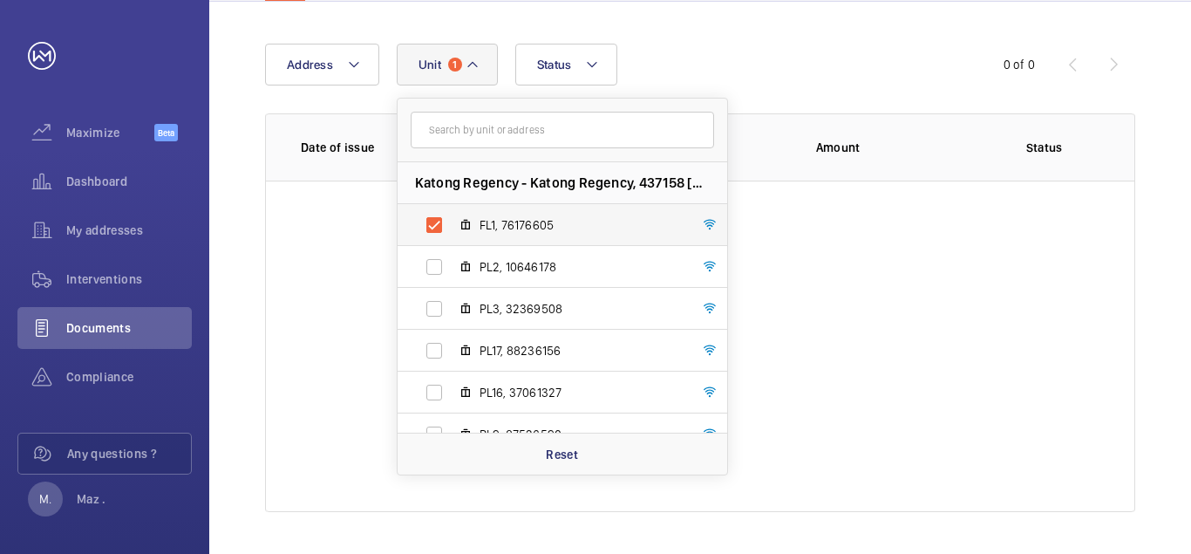
click at [430, 224] on label "FL1, 76176605" at bounding box center [549, 225] width 302 height 42
click at [430, 224] on input "FL1, 76176605" at bounding box center [434, 225] width 35 height 35
checkbox input "false"
click at [157, 132] on span "Beta" at bounding box center [166, 132] width 24 height 17
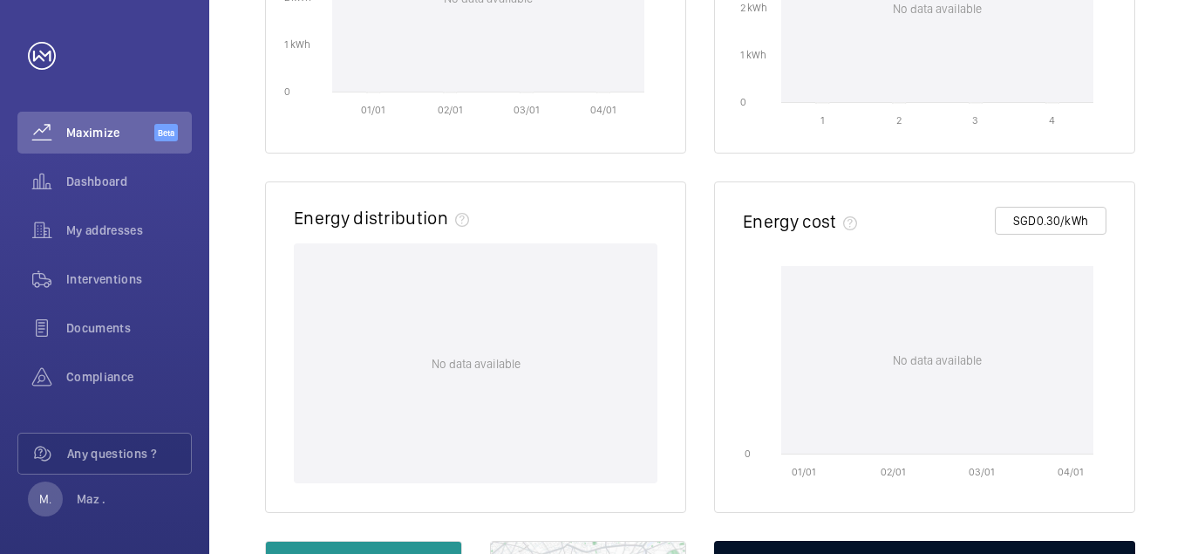
scroll to position [145, 0]
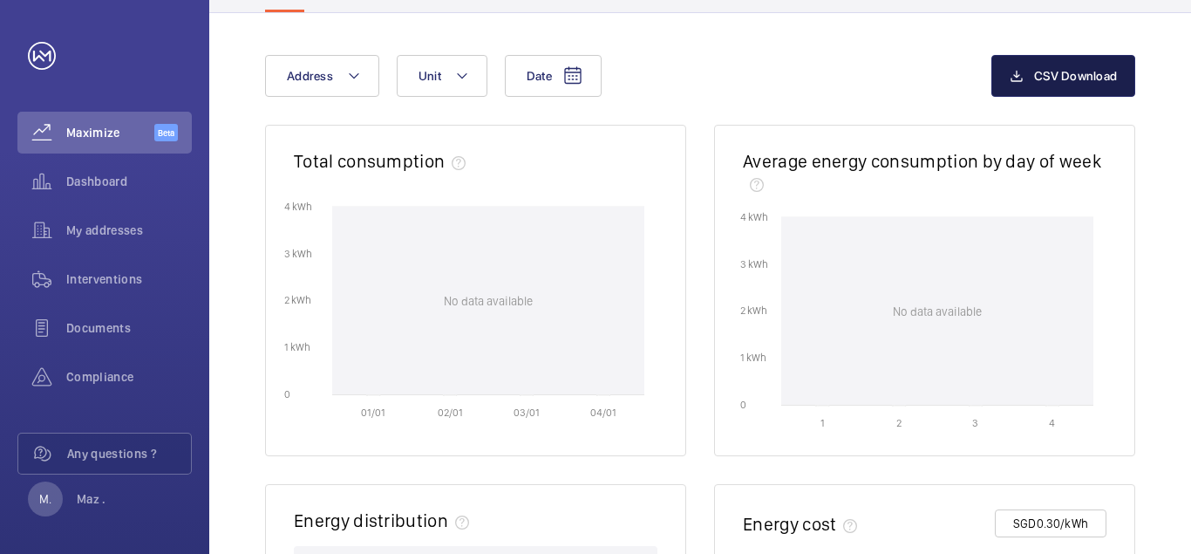
click at [1072, 79] on span "CSV Download" at bounding box center [1075, 76] width 83 height 14
click at [112, 278] on span "Interventions" at bounding box center [129, 278] width 126 height 17
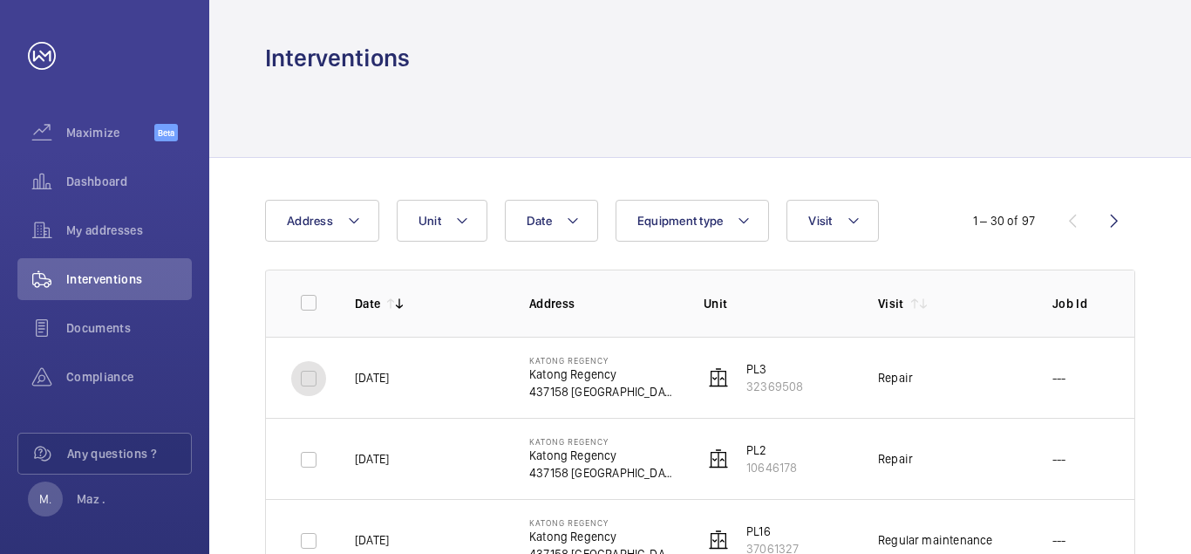
click at [298, 378] on input "checkbox" at bounding box center [308, 378] width 35 height 35
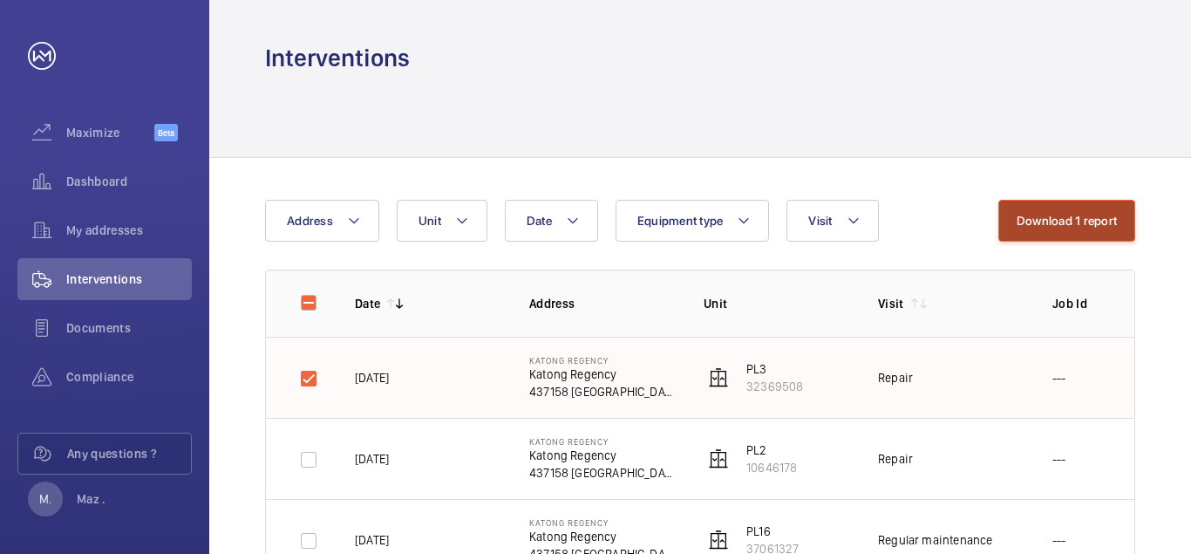
click at [1059, 218] on button "Download 1 report" at bounding box center [1066, 221] width 137 height 42
click at [303, 379] on input "checkbox" at bounding box center [308, 378] width 35 height 35
checkbox input "false"
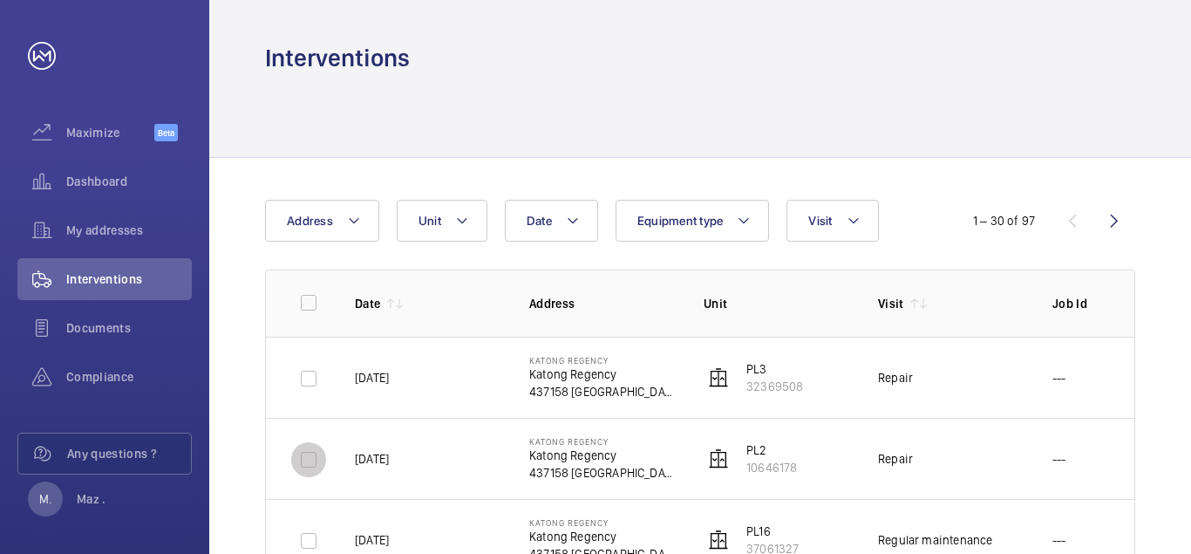
click at [300, 461] on input "checkbox" at bounding box center [308, 459] width 35 height 35
checkbox input "true"
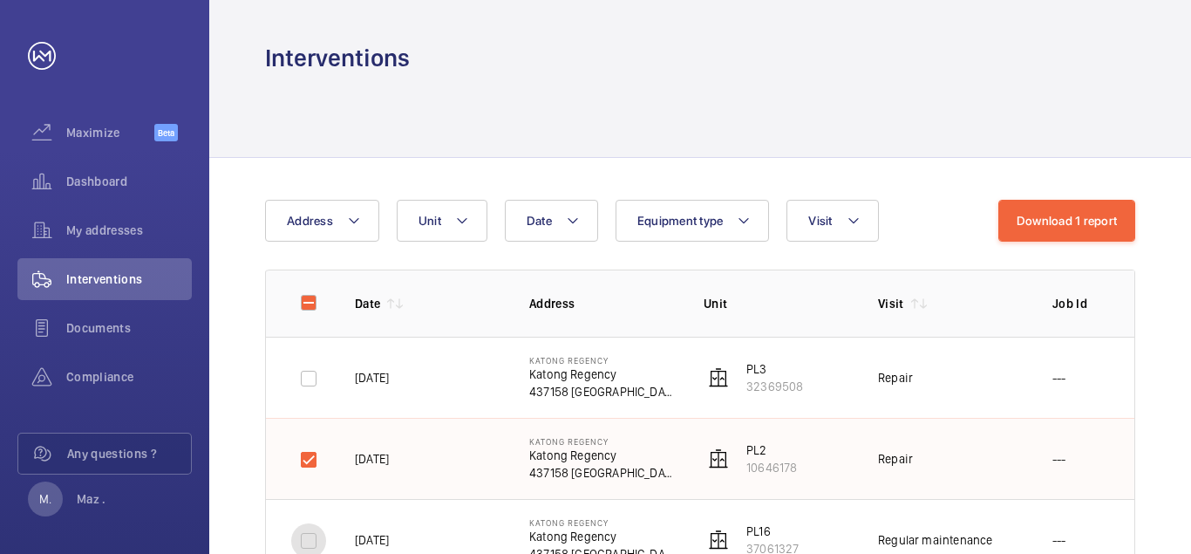
click at [309, 538] on input "checkbox" at bounding box center [308, 540] width 35 height 35
checkbox input "true"
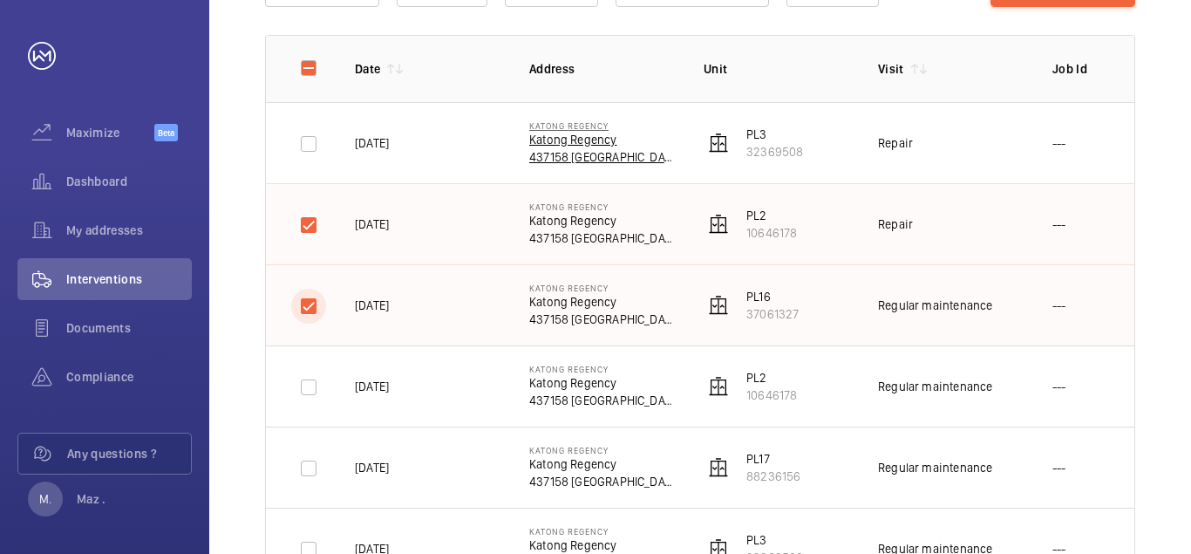
scroll to position [331, 0]
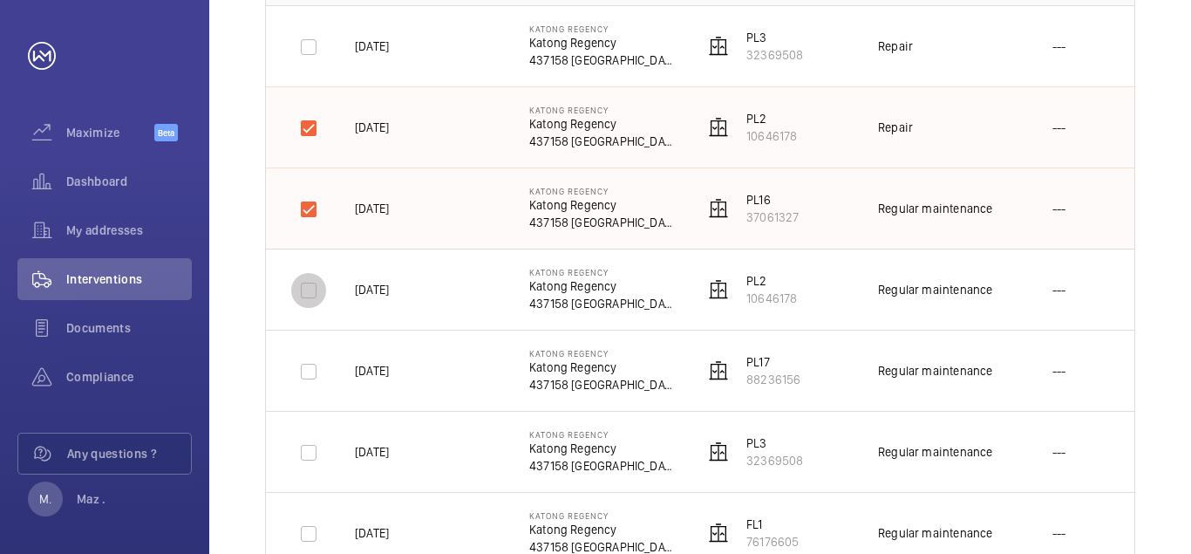
click at [296, 296] on input "checkbox" at bounding box center [308, 290] width 35 height 35
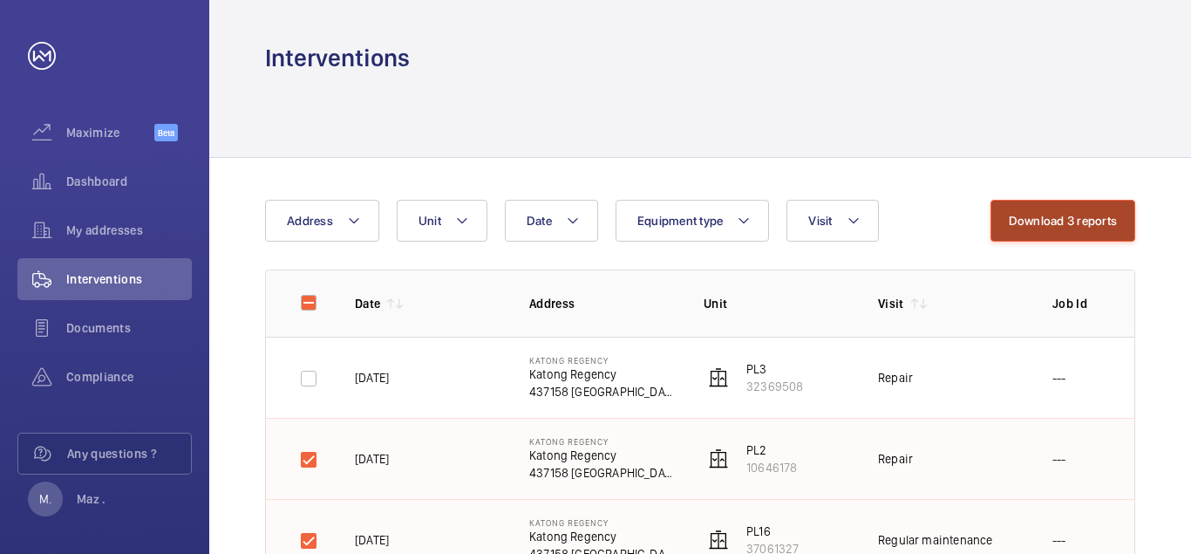
click at [1053, 222] on button "Download 3 reports" at bounding box center [1064, 221] width 146 height 42
click at [776, 31] on div "Interventions" at bounding box center [700, 37] width 982 height 74
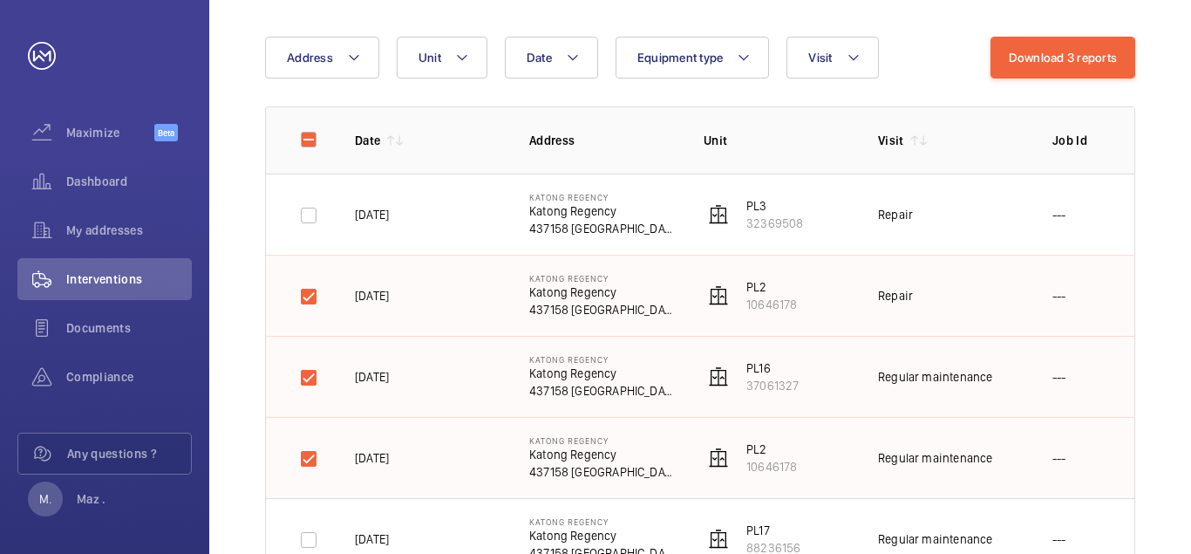
scroll to position [331, 0]
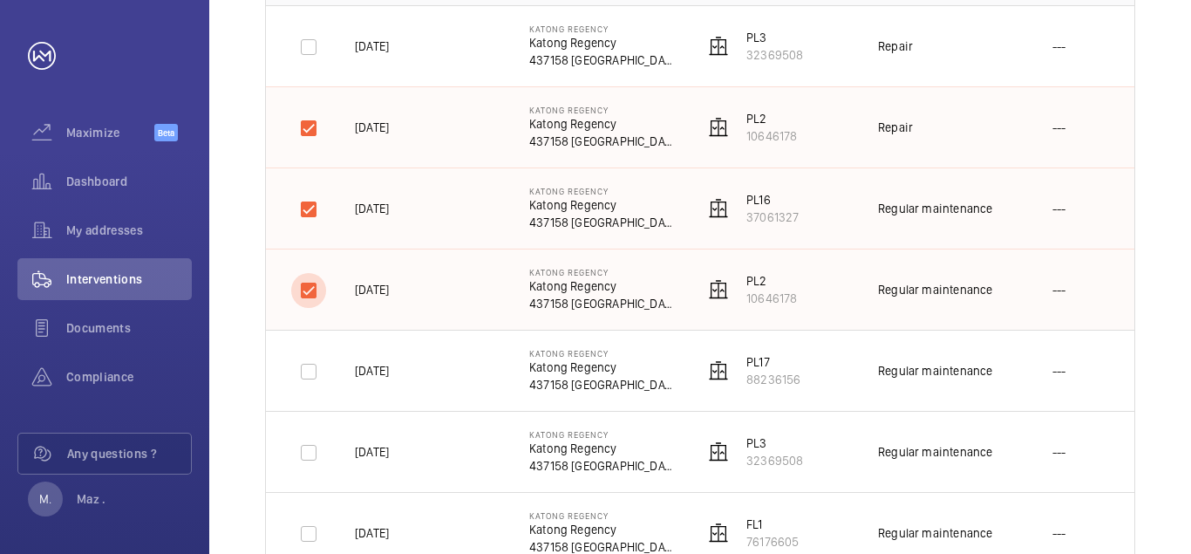
click at [308, 283] on input "checkbox" at bounding box center [308, 290] width 35 height 35
checkbox input "false"
click at [304, 373] on input "checkbox" at bounding box center [308, 371] width 35 height 35
checkbox input "true"
click at [310, 450] on input "checkbox" at bounding box center [308, 452] width 35 height 35
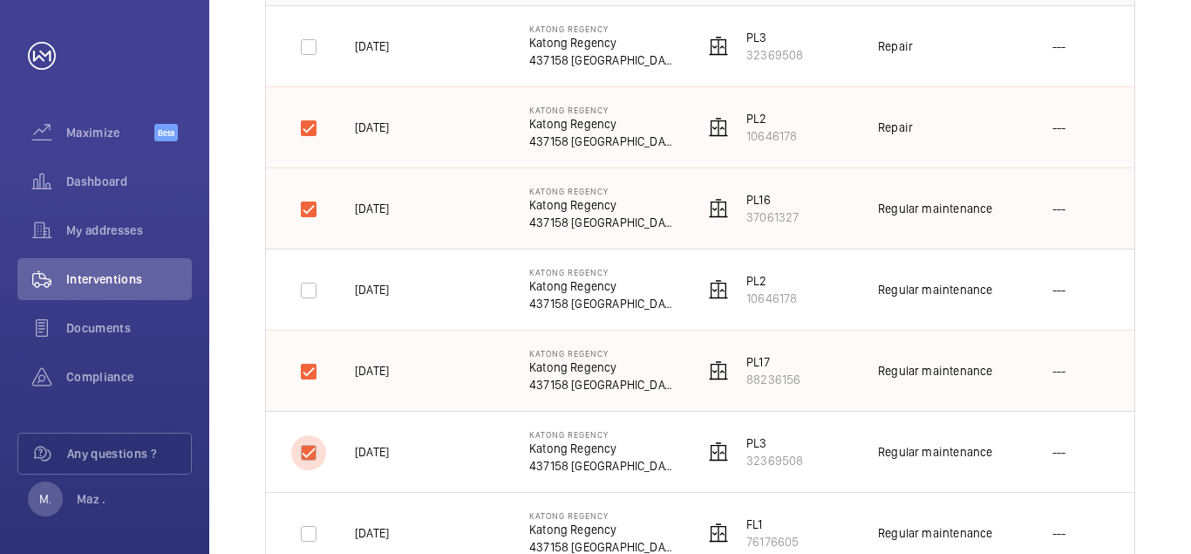
checkbox input "true"
click at [315, 528] on input "checkbox" at bounding box center [308, 533] width 35 height 35
checkbox input "true"
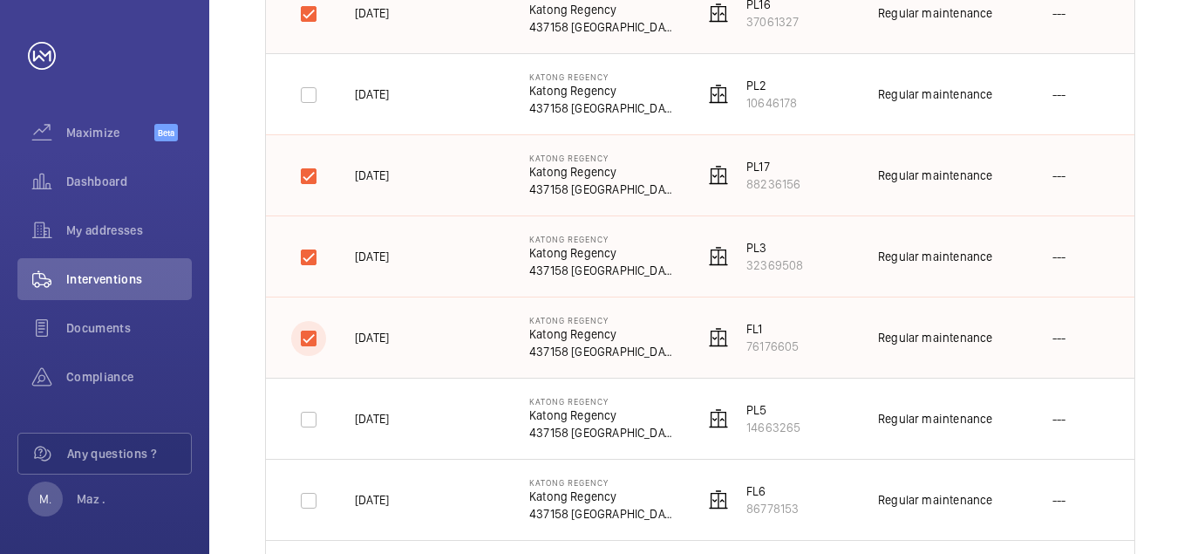
scroll to position [663, 0]
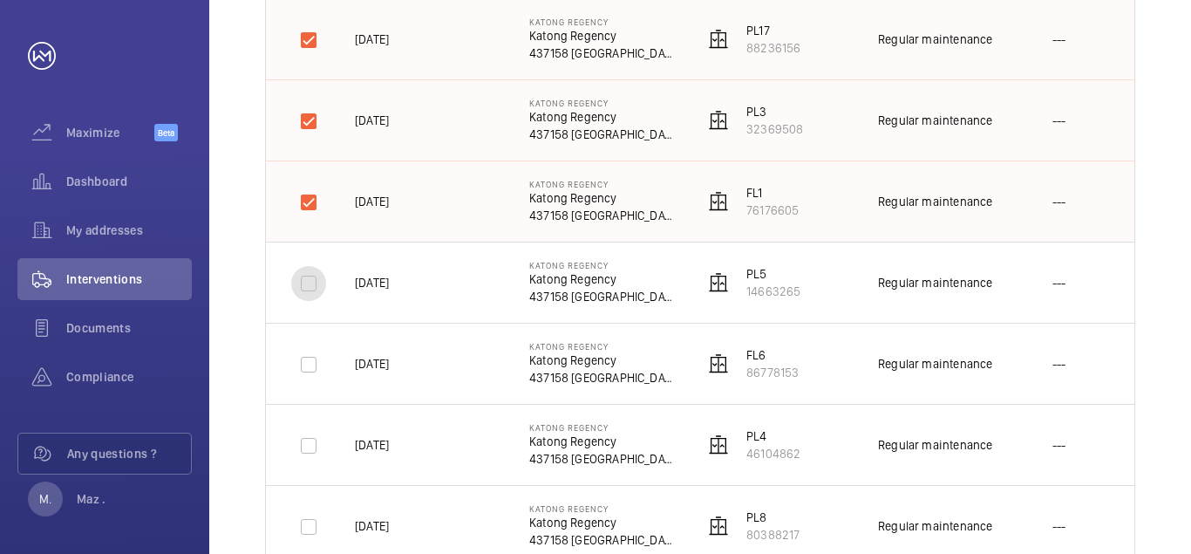
click at [308, 287] on input "checkbox" at bounding box center [308, 283] width 35 height 35
checkbox input "true"
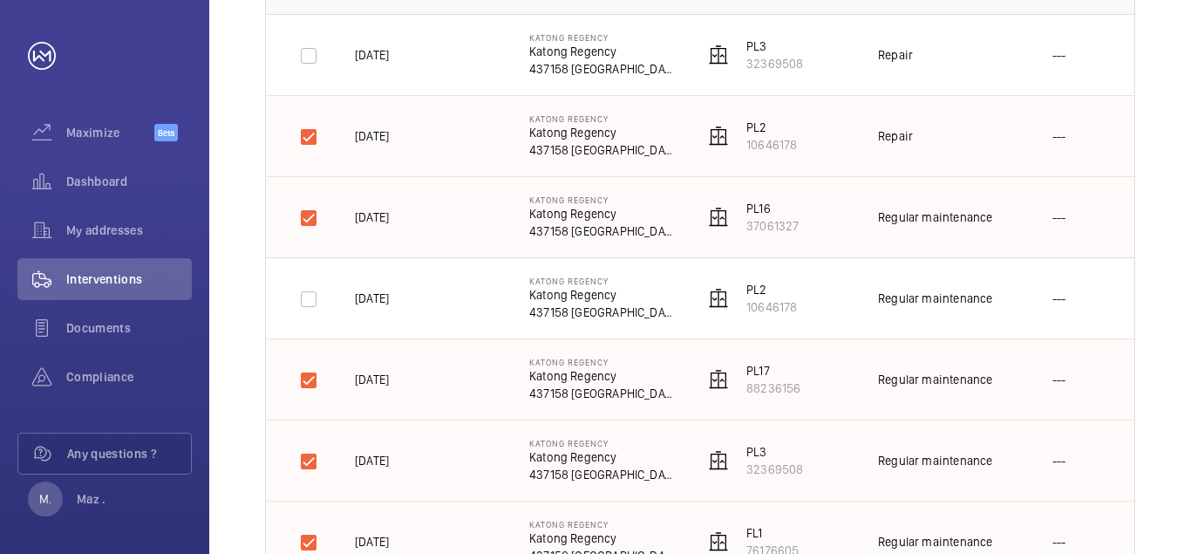
scroll to position [0, 0]
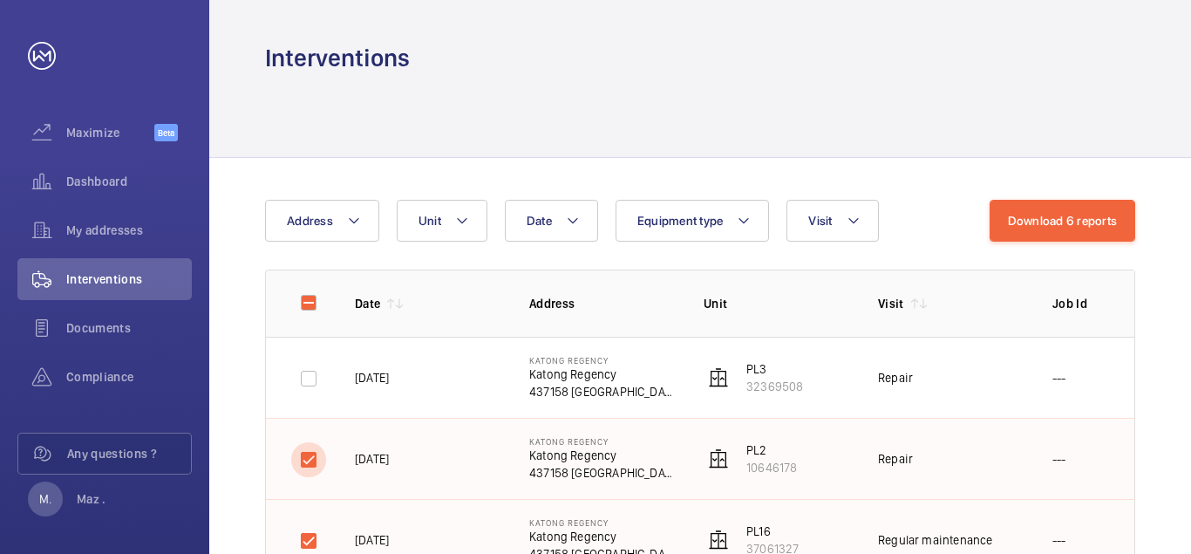
click at [306, 460] on input "checkbox" at bounding box center [308, 459] width 35 height 35
checkbox input "false"
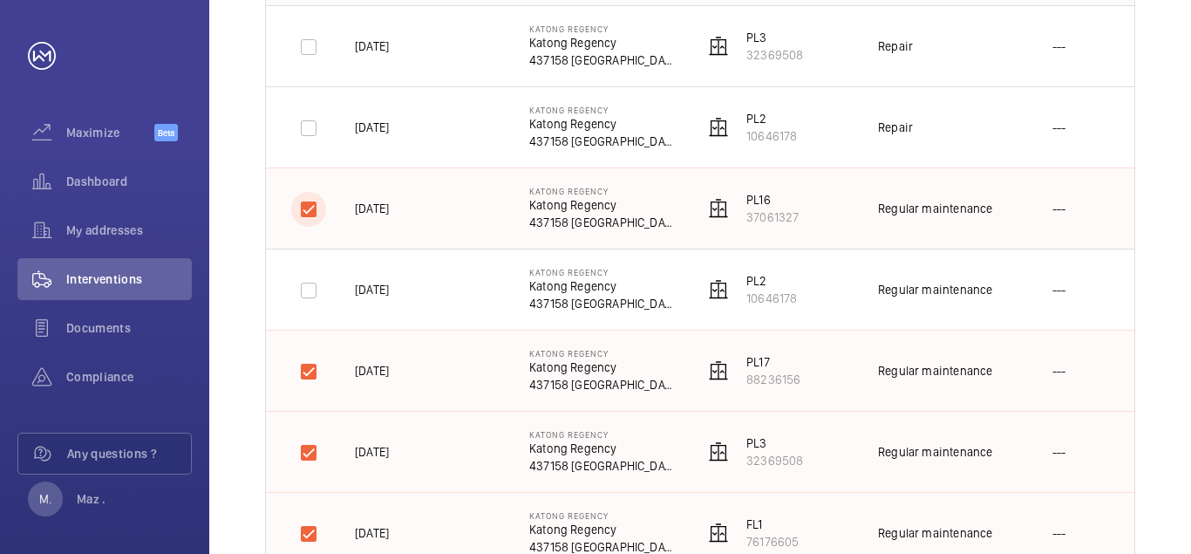
click at [307, 208] on input "checkbox" at bounding box center [308, 209] width 35 height 35
checkbox input "false"
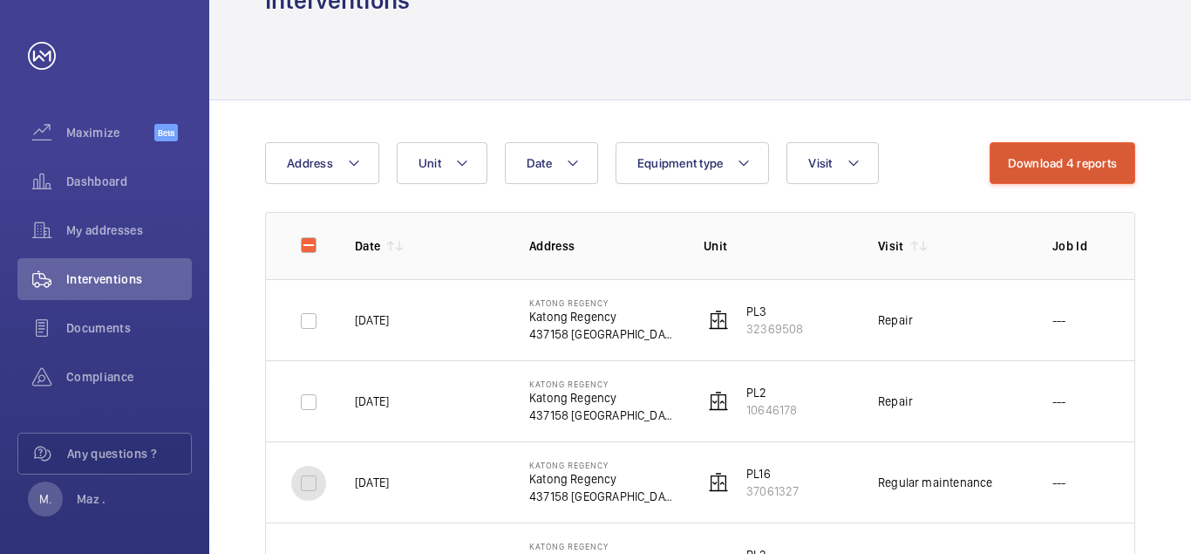
scroll to position [0, 0]
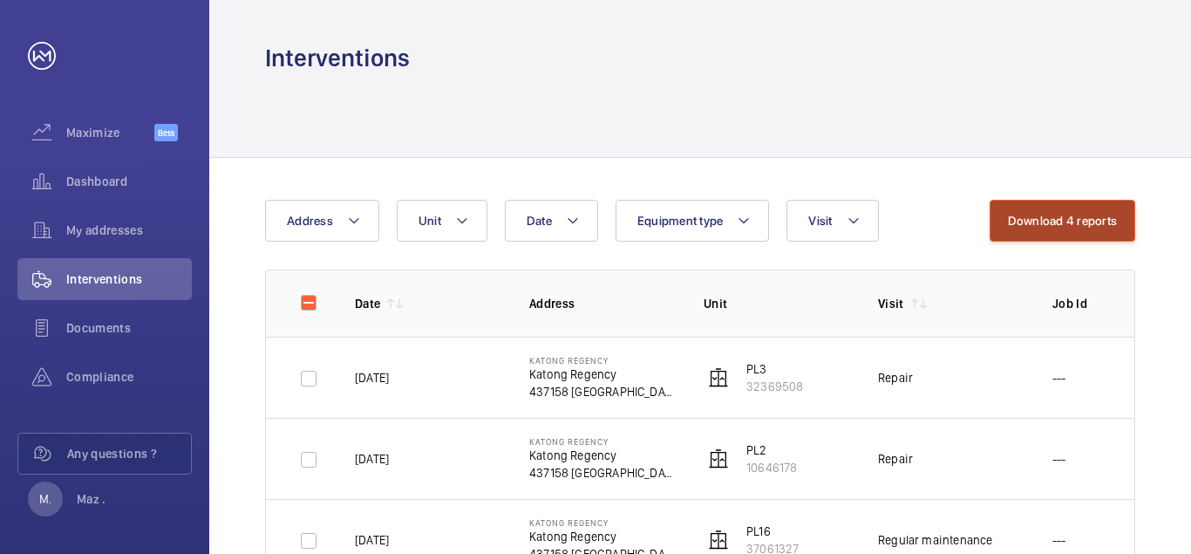
click at [1065, 222] on button "Download 4 reports" at bounding box center [1063, 221] width 146 height 42
click at [806, 25] on div "Interventions" at bounding box center [700, 37] width 982 height 74
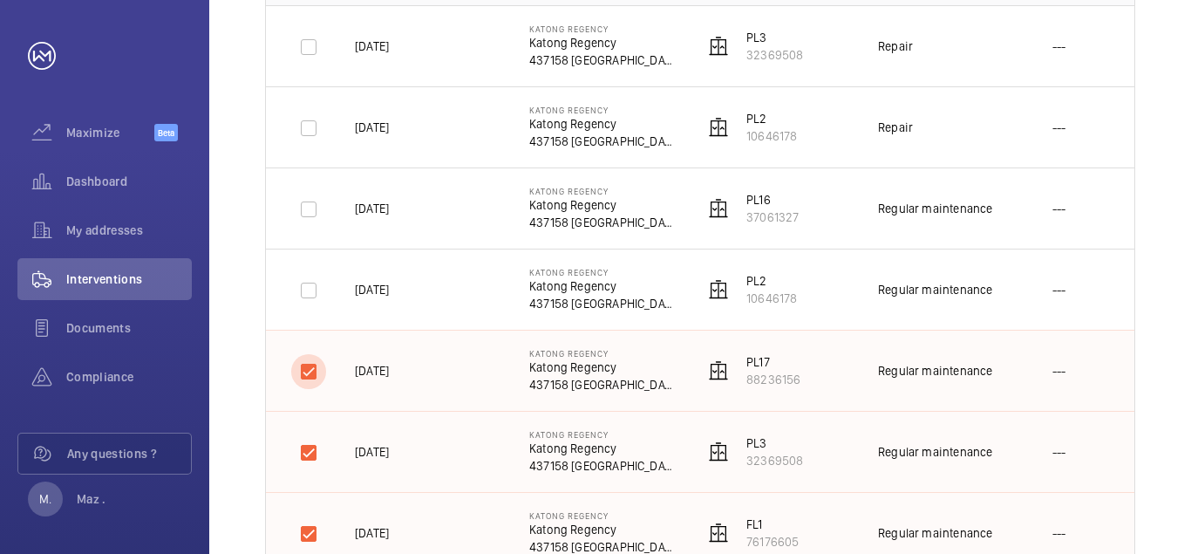
click at [306, 374] on input "checkbox" at bounding box center [308, 371] width 35 height 35
checkbox input "false"
click at [305, 453] on input "checkbox" at bounding box center [308, 452] width 35 height 35
checkbox input "false"
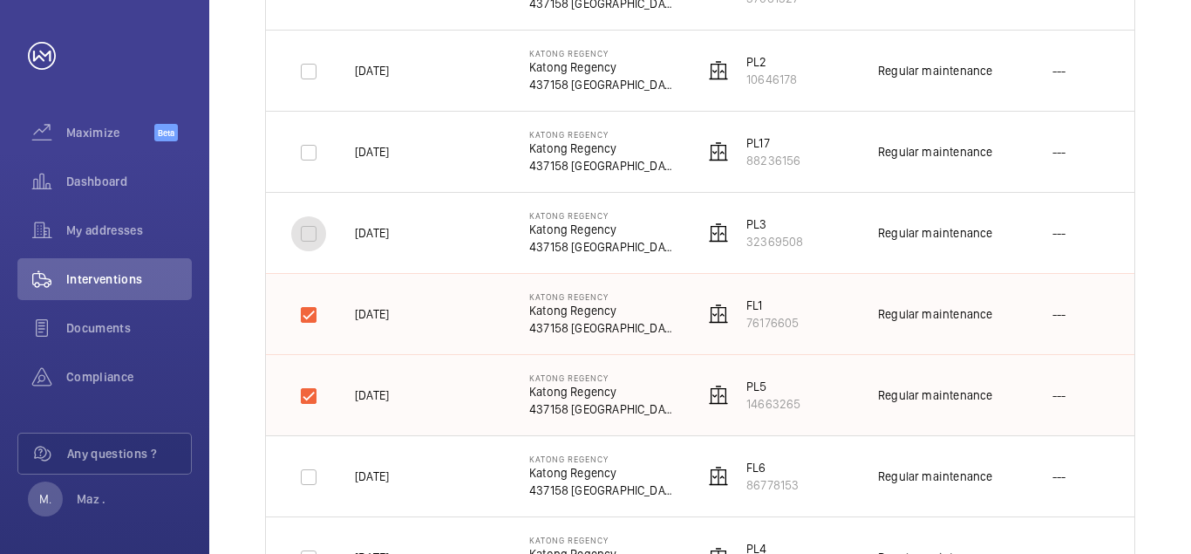
scroll to position [663, 0]
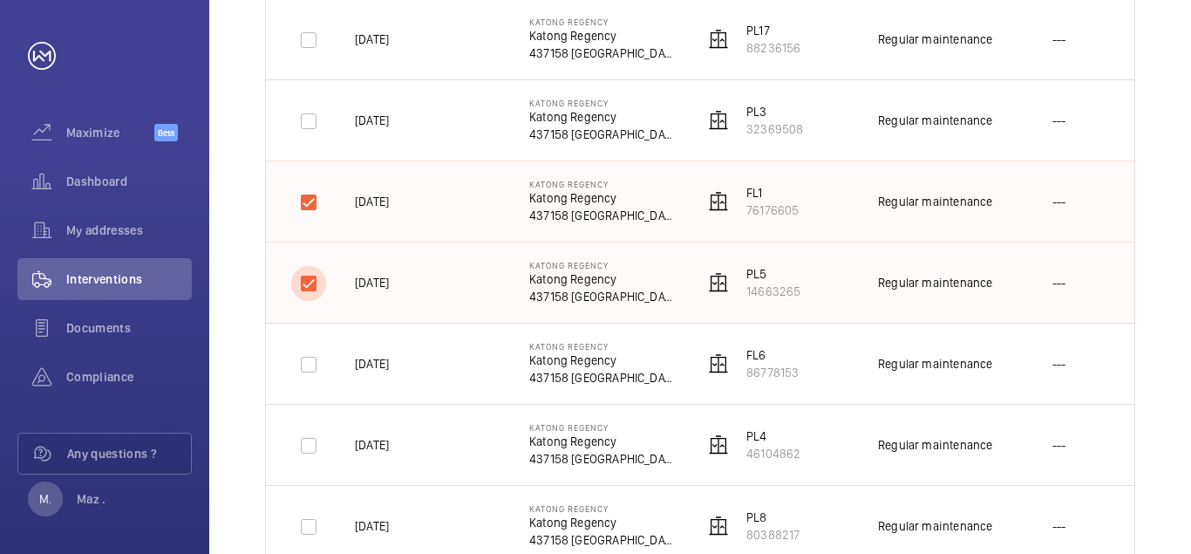
click at [316, 282] on input "checkbox" at bounding box center [308, 283] width 35 height 35
checkbox input "false"
click at [306, 202] on input "checkbox" at bounding box center [308, 202] width 35 height 35
checkbox input "false"
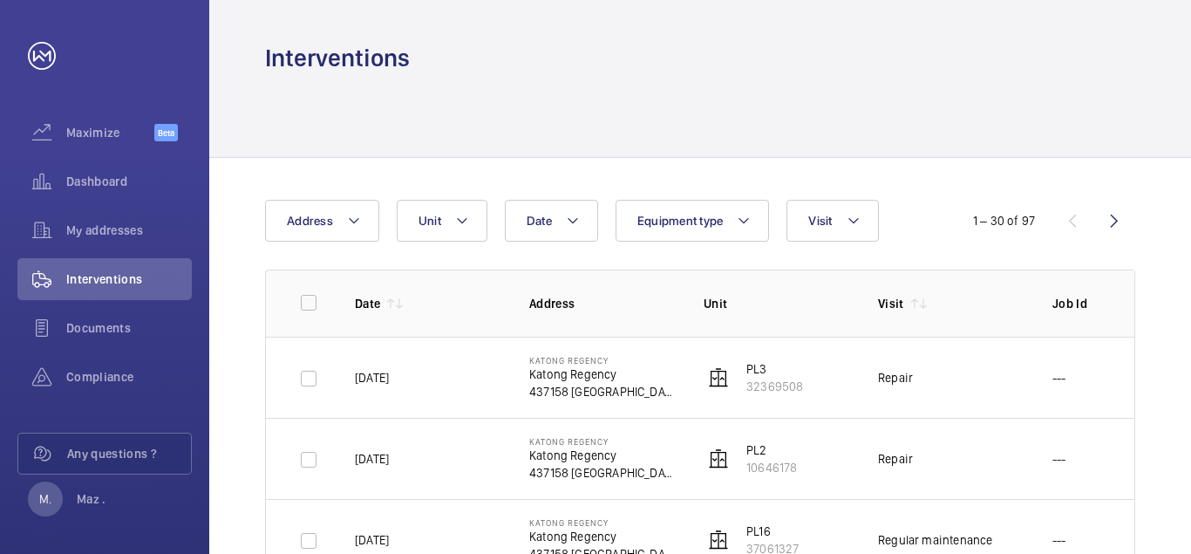
scroll to position [331, 0]
